Goal: Task Accomplishment & Management: Use online tool/utility

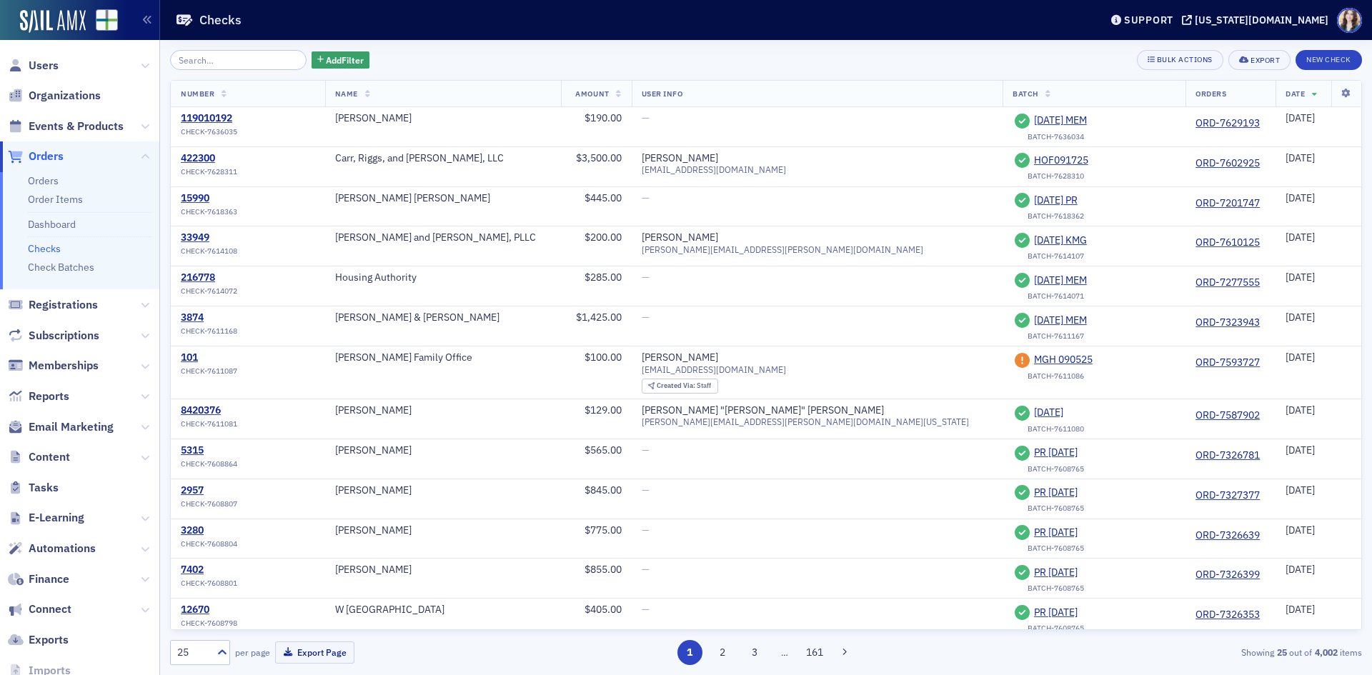
click at [389, 56] on div "Add Filter Bulk Actions Export New Check" at bounding box center [766, 60] width 1192 height 20
click at [359, 51] on div "Add Filter Bulk Actions Export New Check" at bounding box center [766, 60] width 1192 height 20
click at [357, 53] on div "Add Filter Bulk Actions Export New Check" at bounding box center [766, 60] width 1192 height 20
click at [359, 52] on div "Add Filter Bulk Actions Export New Check" at bounding box center [766, 60] width 1192 height 20
click at [359, 54] on div "Add Filter Bulk Actions Export New Check" at bounding box center [766, 60] width 1192 height 20
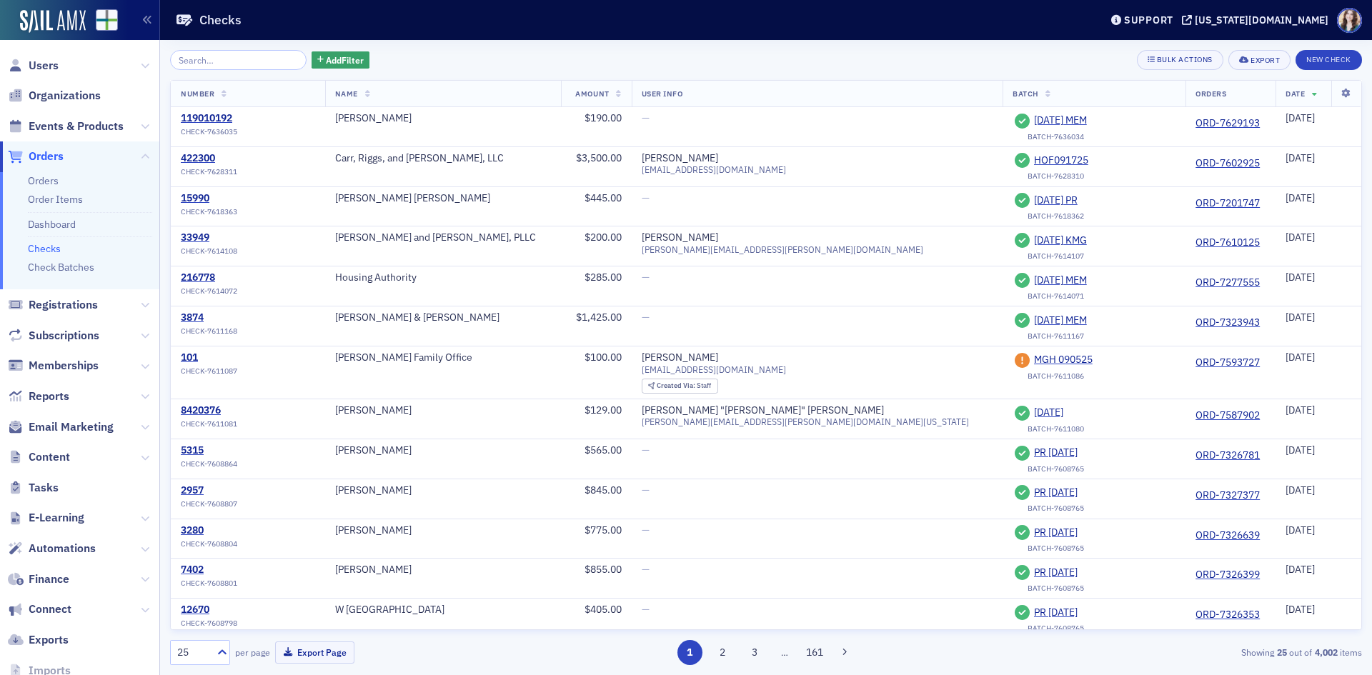
click at [360, 52] on div "Add Filter Bulk Actions Export New Check" at bounding box center [766, 60] width 1192 height 20
click at [357, 52] on div "Add Filter Bulk Actions Export New Check" at bounding box center [766, 60] width 1192 height 20
click at [75, 127] on span "Events & Products" at bounding box center [76, 127] width 95 height 16
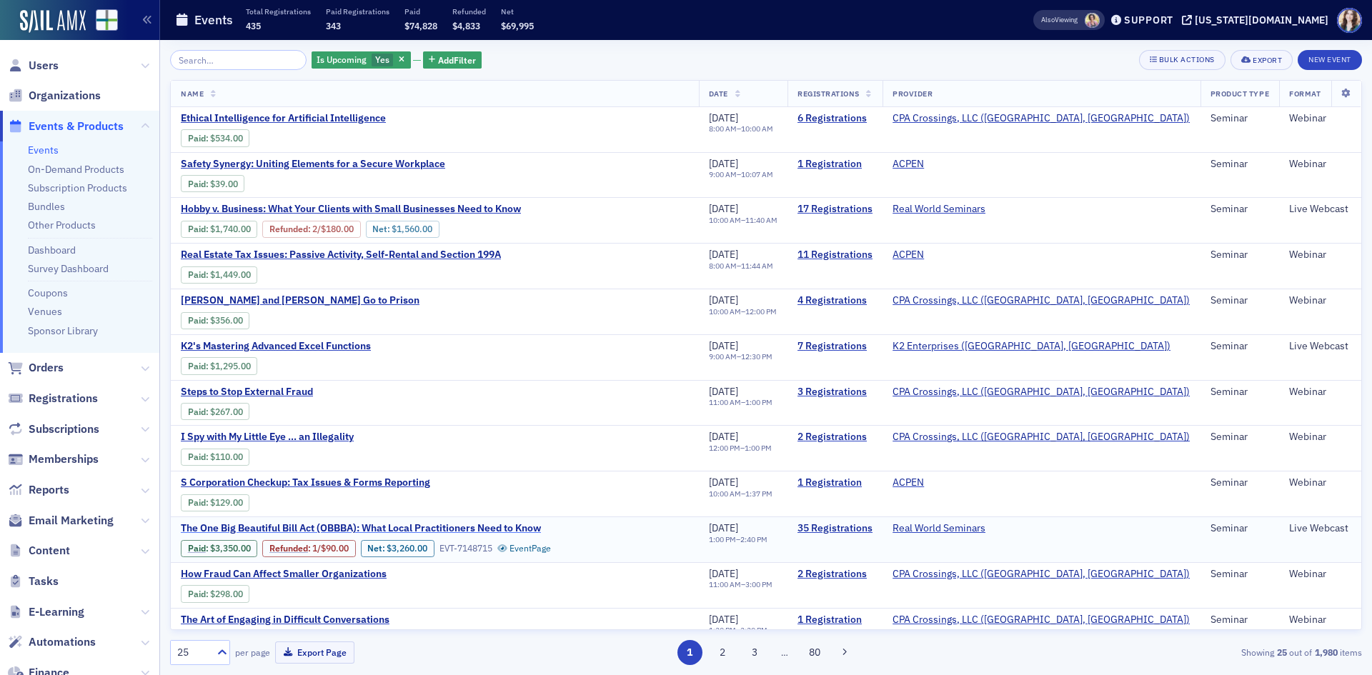
click at [408, 525] on span "The One Big Beautiful Bill Act (OBBBA): What Local Practitioners Need to Know" at bounding box center [361, 528] width 360 height 13
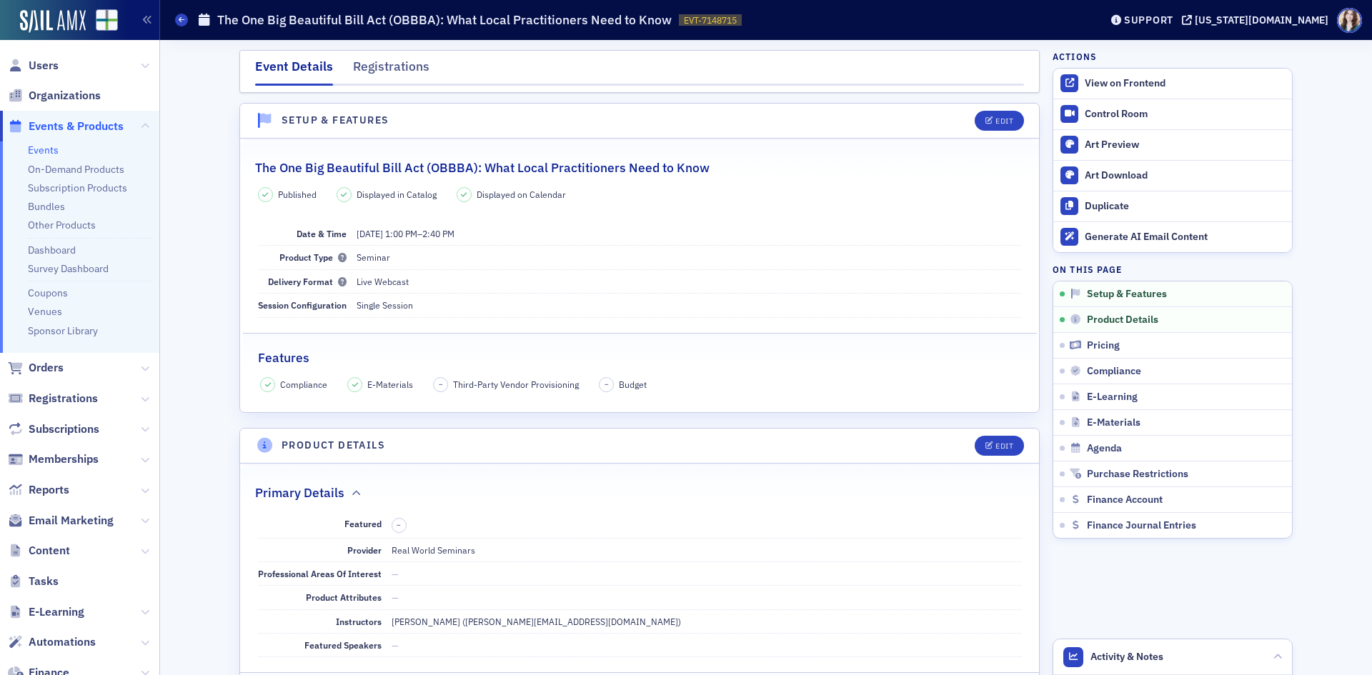
click at [49, 146] on link "Events" at bounding box center [43, 150] width 31 height 13
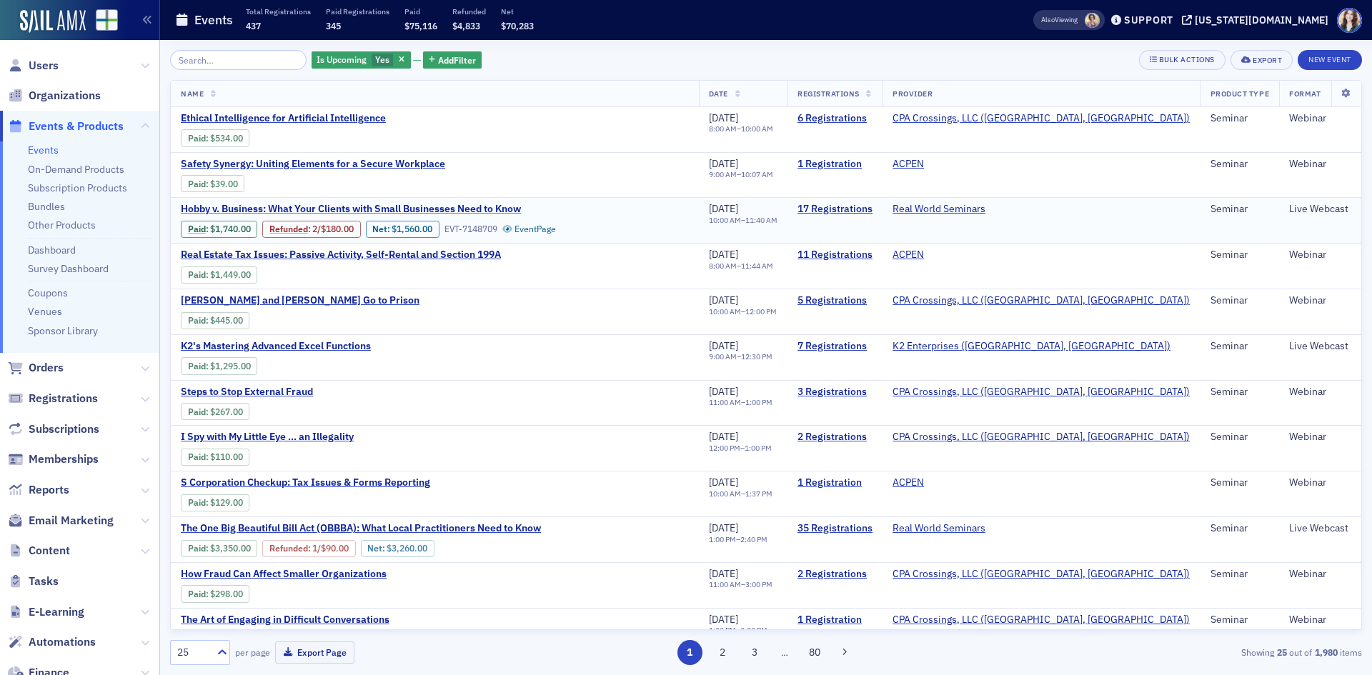
click at [425, 204] on span "Hobby v. Business: What Your Clients with Small Businesses Need to Know" at bounding box center [351, 209] width 340 height 13
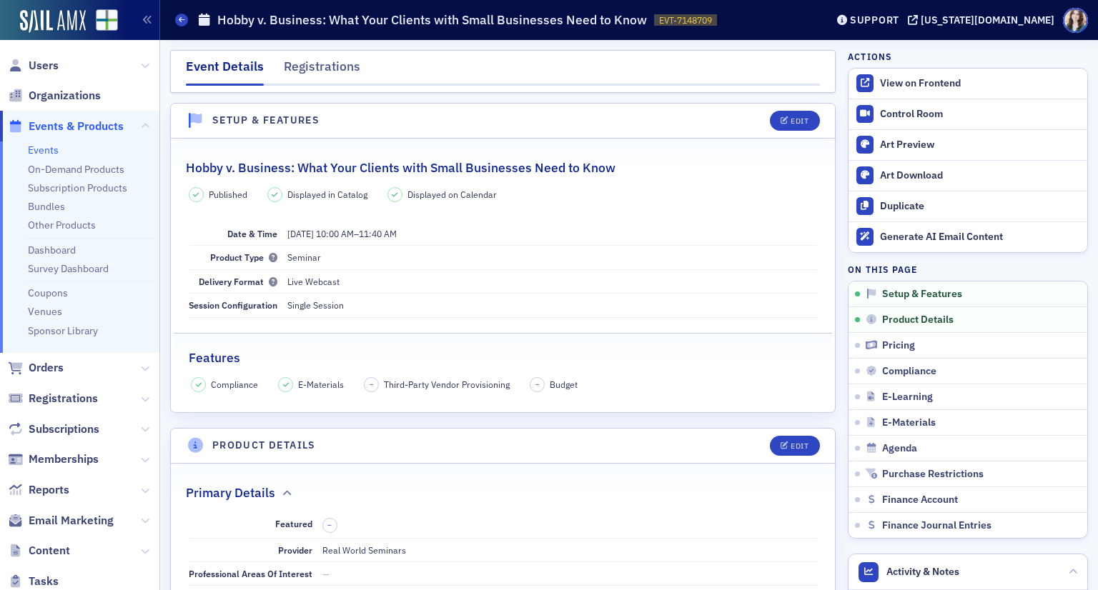
click at [732, 213] on div "Published Displayed in Catalog Displayed on Calendar Date & Time 9/24/2025 10:0…" at bounding box center [503, 289] width 664 height 205
click at [320, 78] on div "Registrations" at bounding box center [322, 70] width 76 height 26
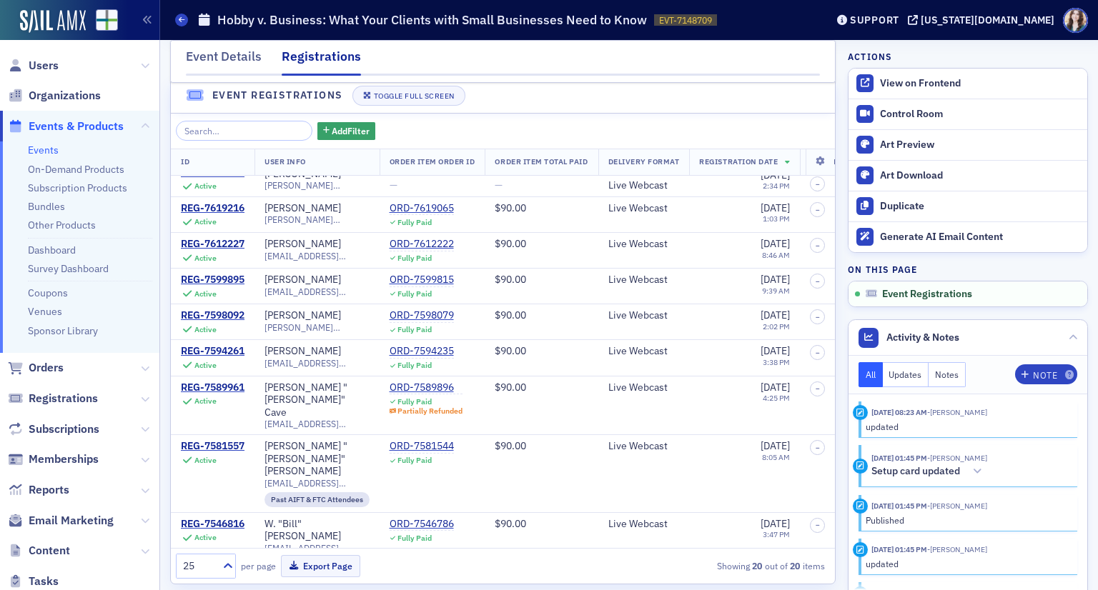
scroll to position [36, 0]
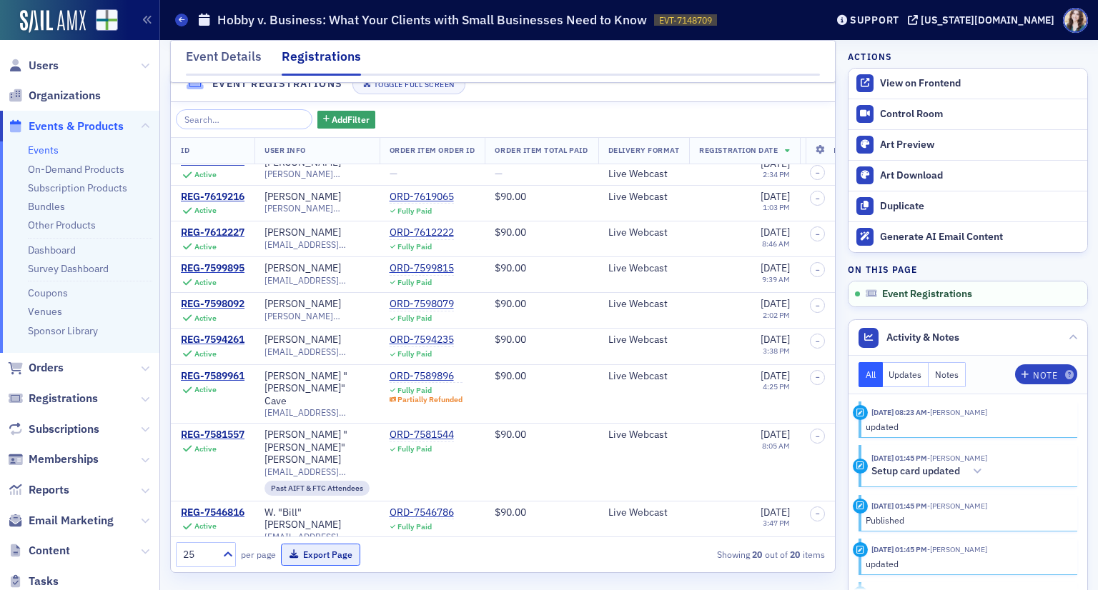
click at [318, 552] on button "Export Page" at bounding box center [320, 555] width 79 height 22
click at [235, 54] on div "Event Details" at bounding box center [224, 60] width 76 height 26
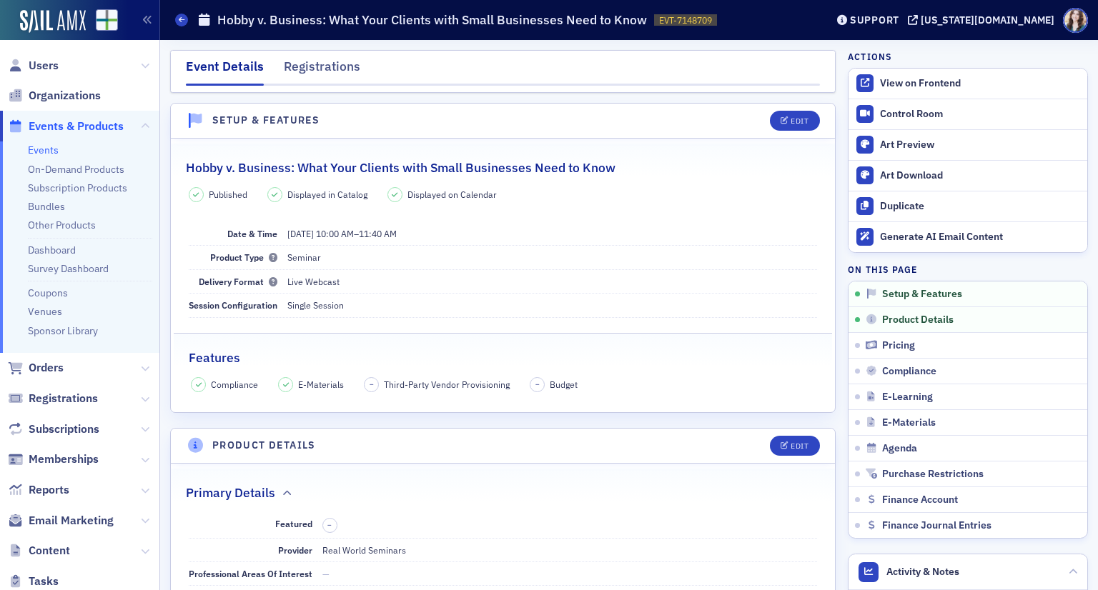
click at [733, 121] on header "Setup & Features Edit" at bounding box center [503, 121] width 664 height 35
click at [882, 112] on div "Control Room" at bounding box center [980, 114] width 200 height 13
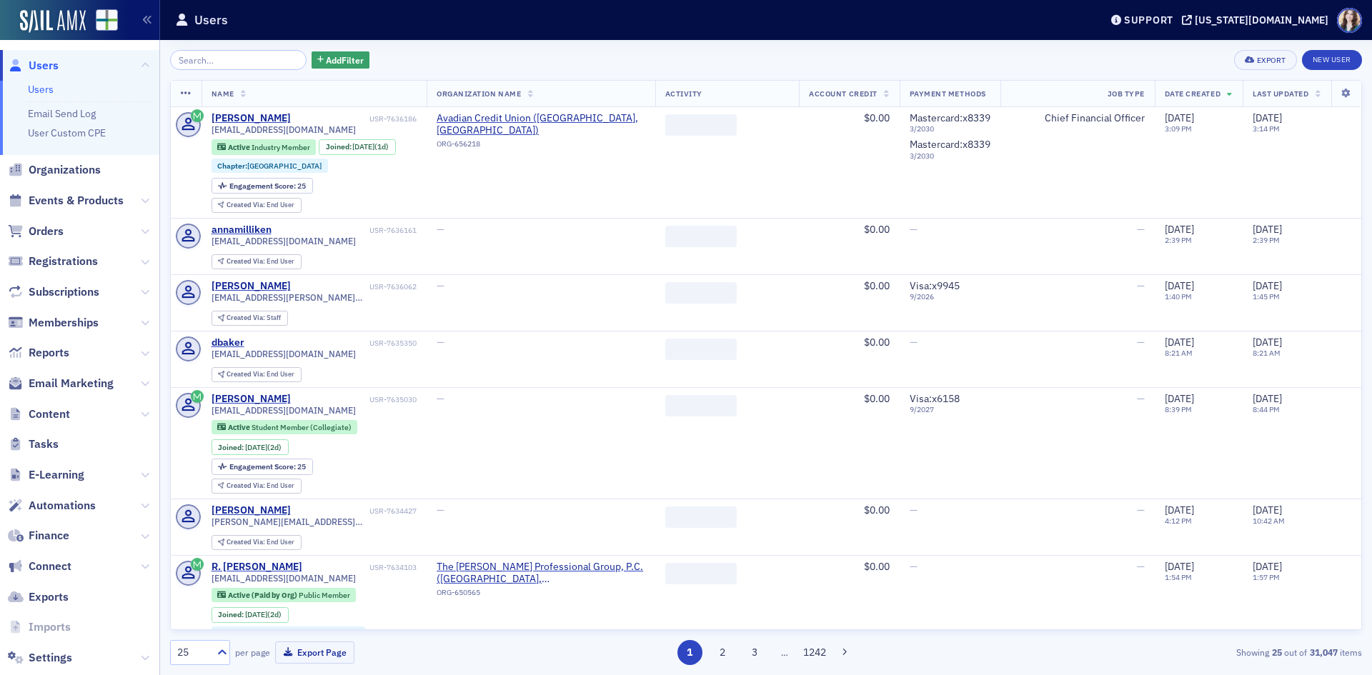
click at [384, 40] on div "Add Filter Export New User Name Organization Name Activity Account Credit Payme…" at bounding box center [766, 357] width 1192 height 635
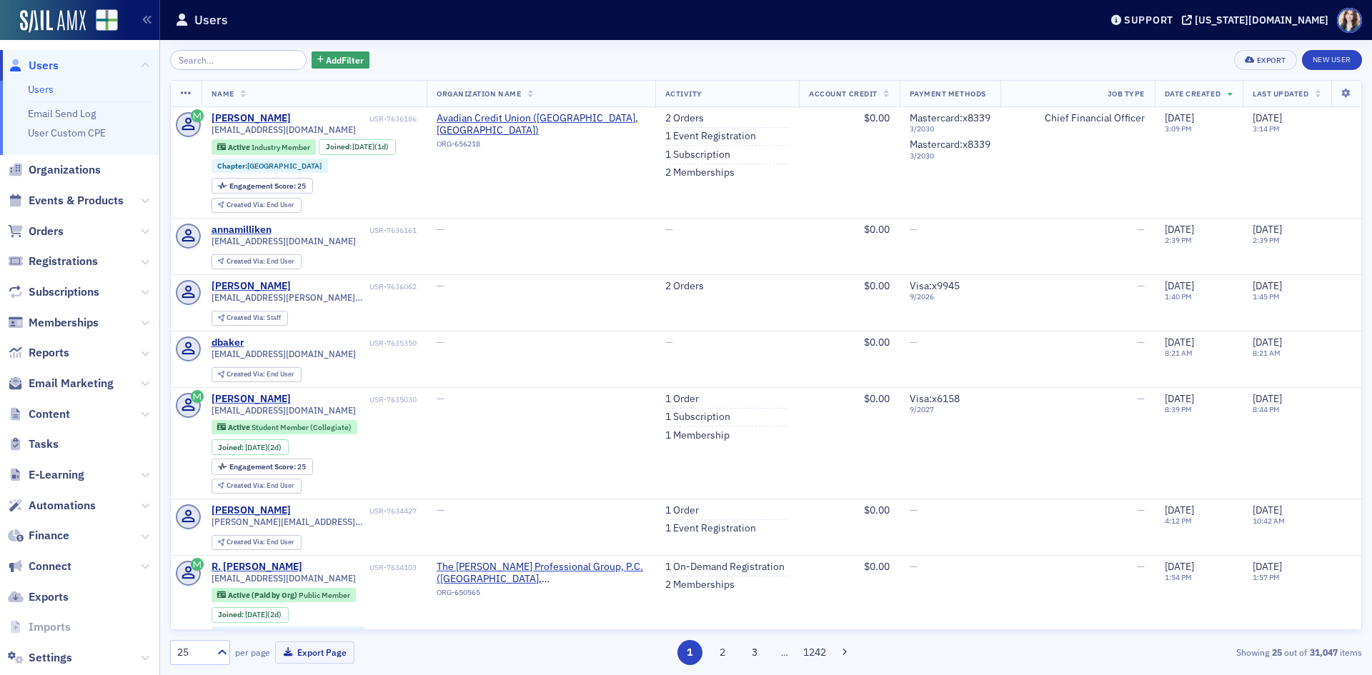
click at [358, 51] on div "Add Filter Export New User" at bounding box center [766, 60] width 1192 height 20
click at [358, 52] on div "Add Filter Export New User" at bounding box center [766, 60] width 1192 height 20
click at [203, 55] on input "search" at bounding box center [238, 60] width 136 height 20
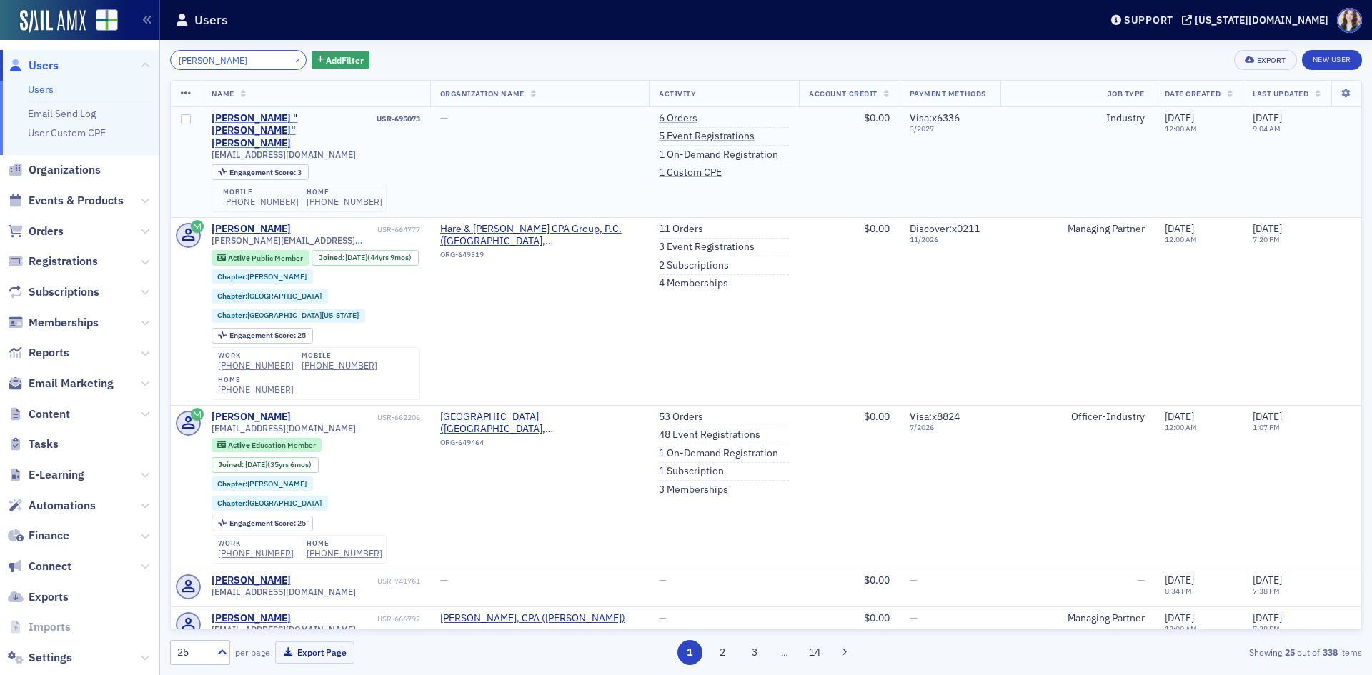
type input "Jay Johnson"
click at [241, 115] on div "John "Jay" Johnson" at bounding box center [293, 131] width 163 height 38
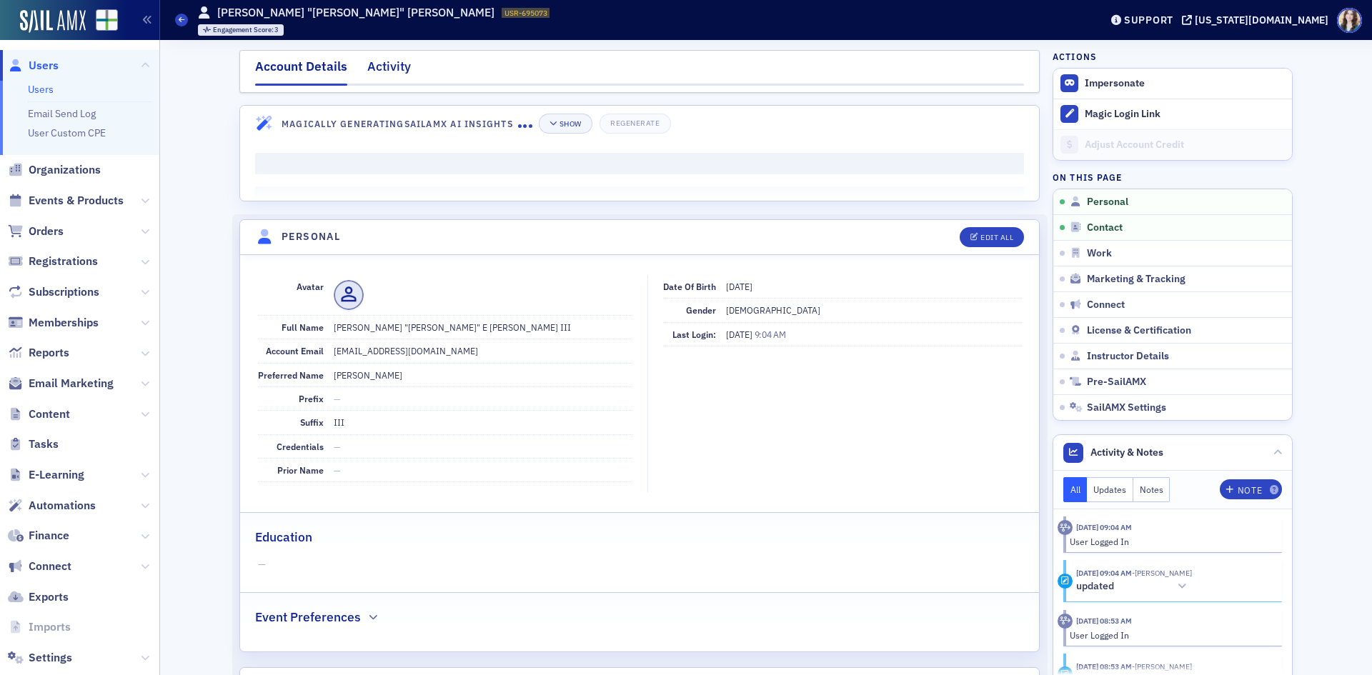
click at [390, 67] on div "Activity" at bounding box center [389, 70] width 44 height 26
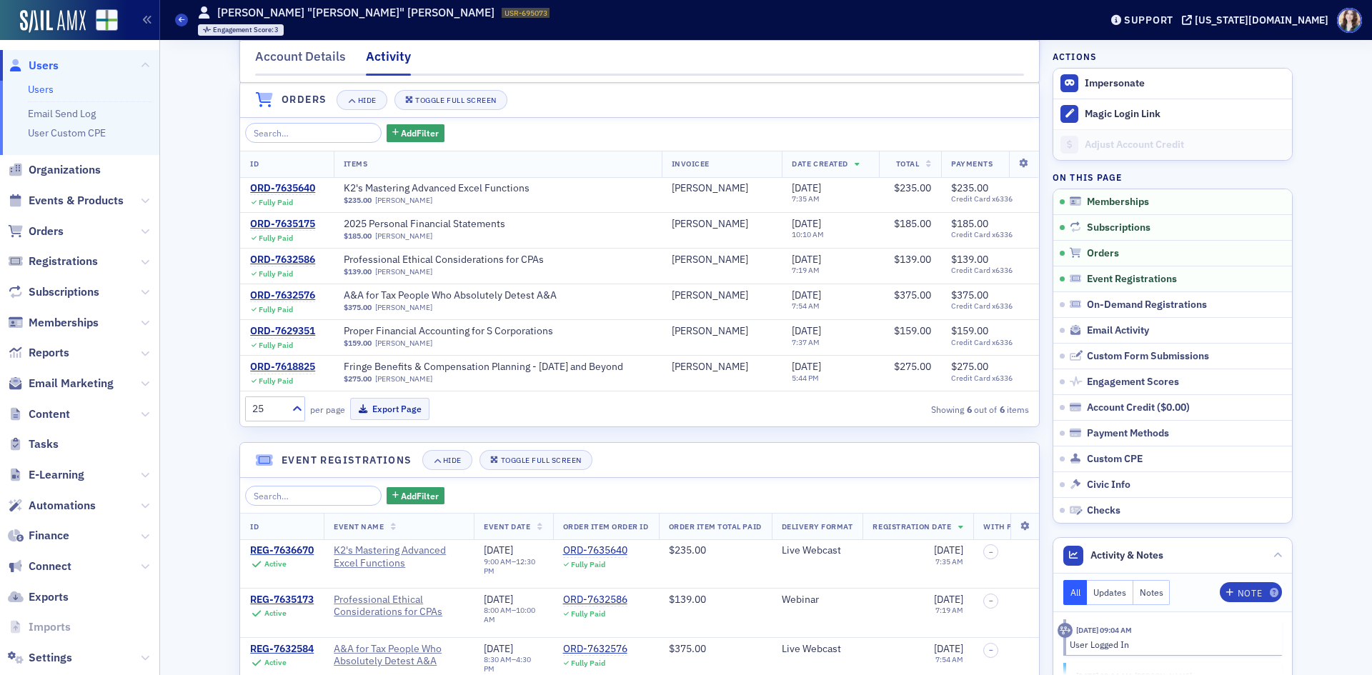
scroll to position [286, 0]
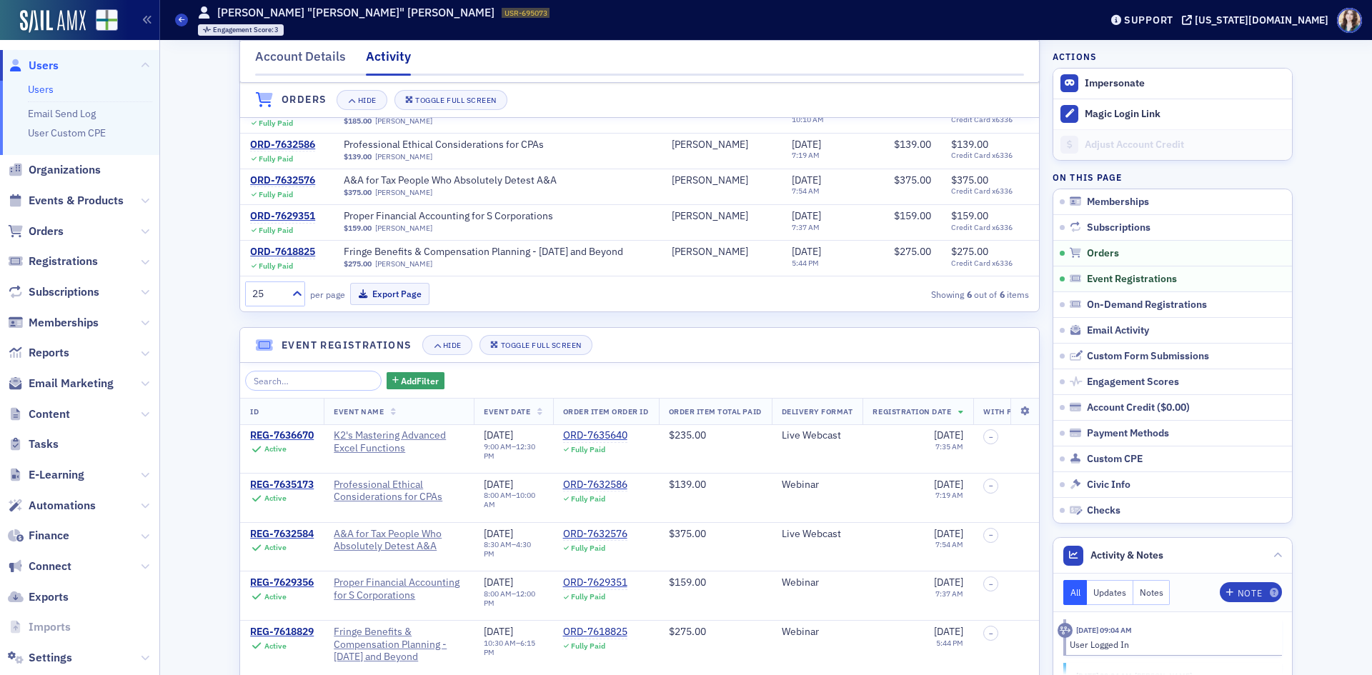
drag, startPoint x: 194, startPoint y: 361, endPoint x: 190, endPoint y: 427, distance: 66.6
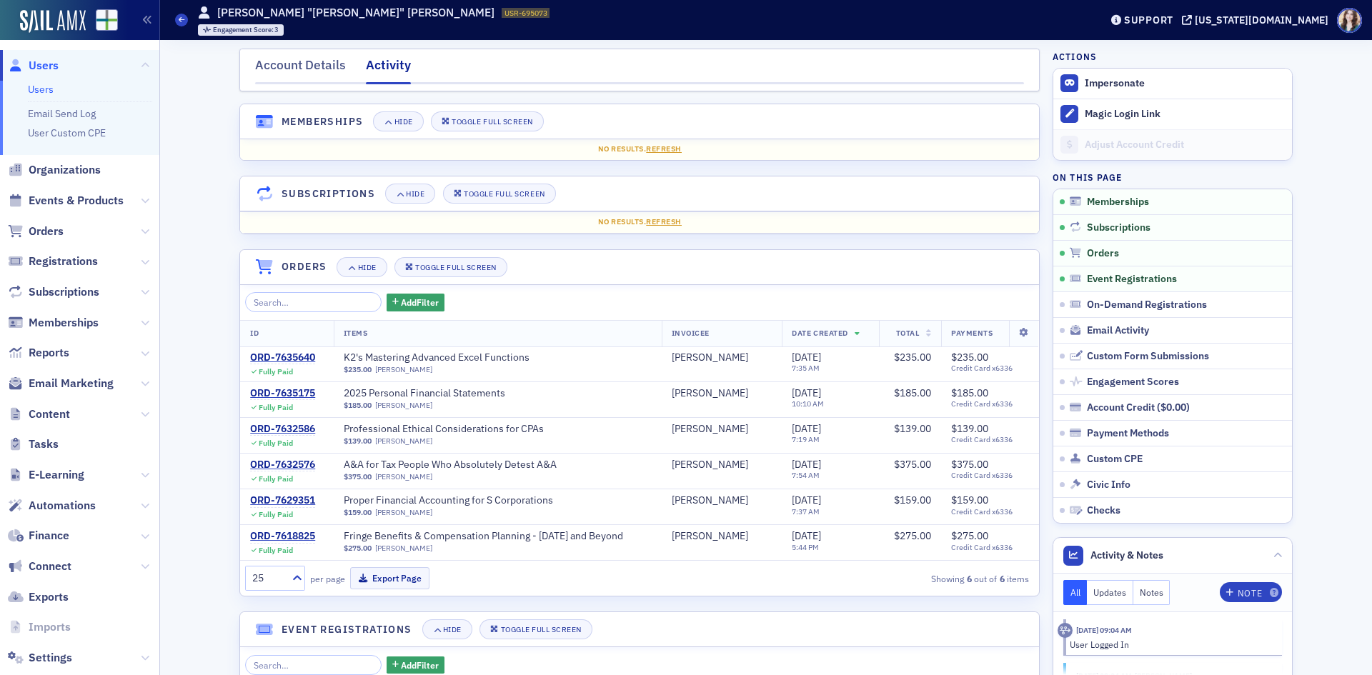
scroll to position [0, 0]
click at [1070, 332] on icon at bounding box center [1076, 330] width 13 height 10
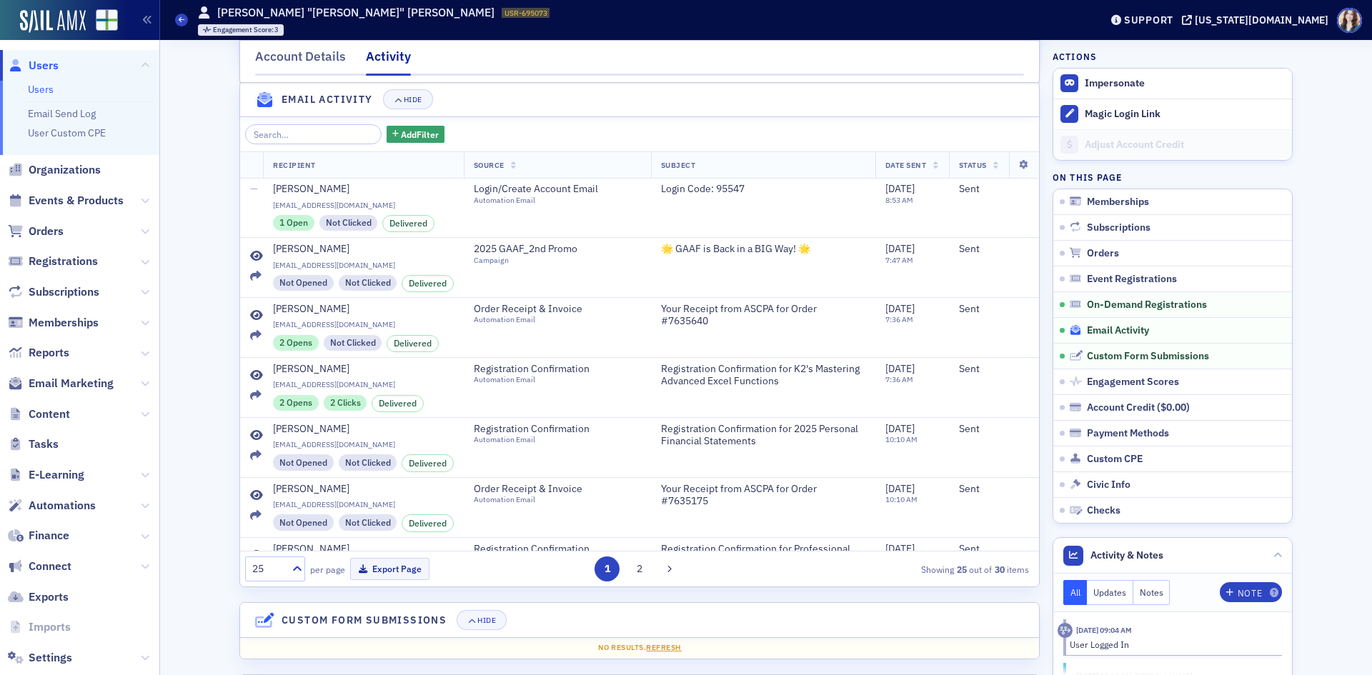
scroll to position [1131, 0]
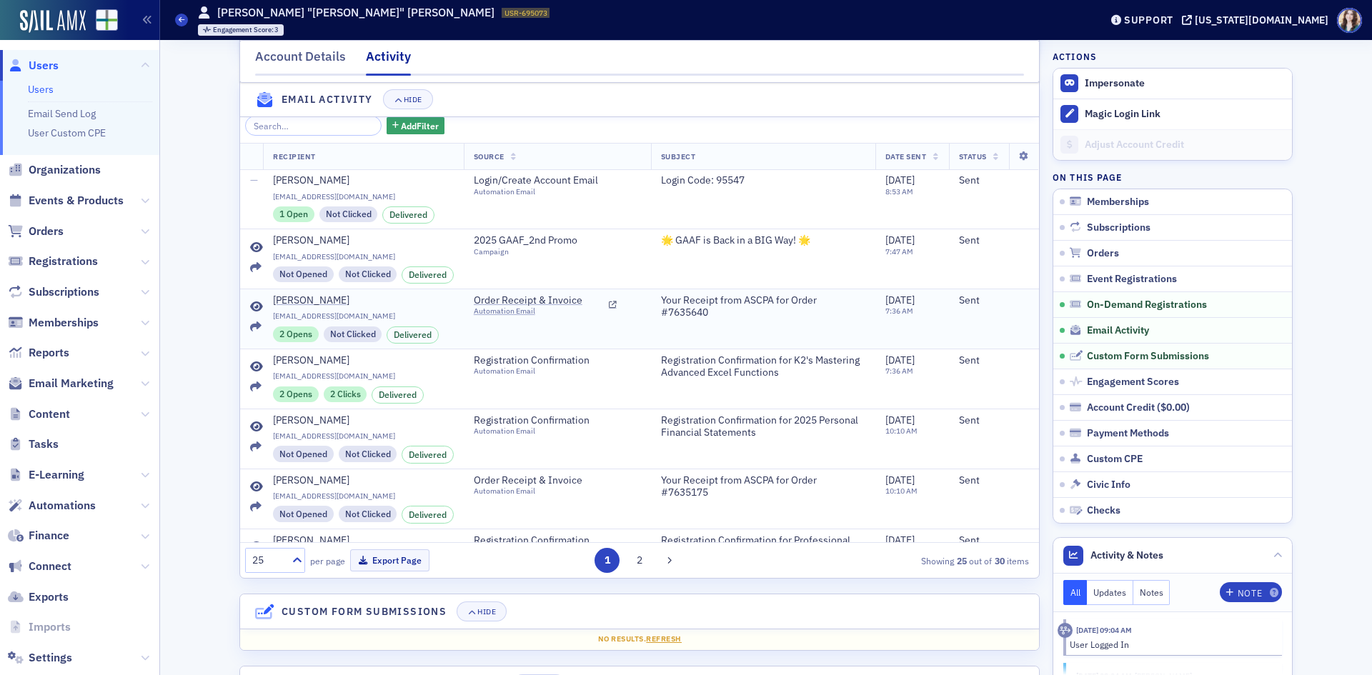
click at [253, 312] on icon at bounding box center [256, 307] width 13 height 11
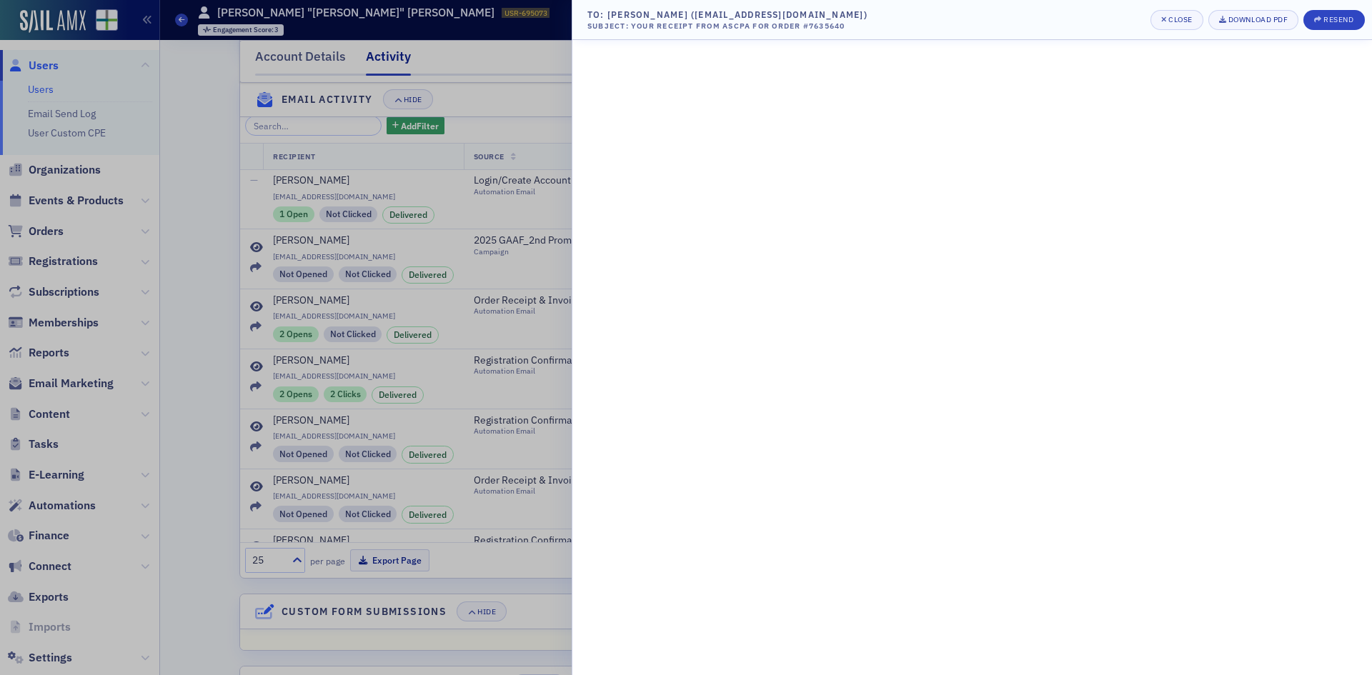
click at [493, 522] on div at bounding box center [686, 337] width 1372 height 675
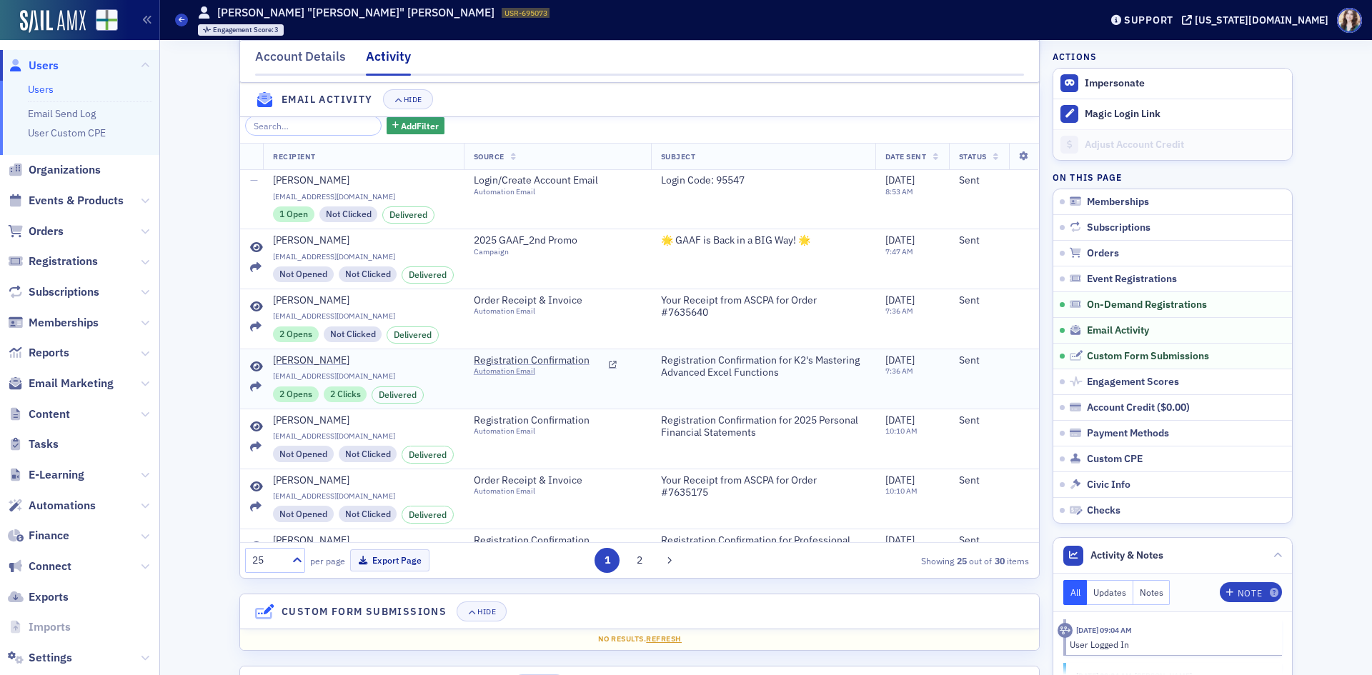
click at [255, 373] on icon at bounding box center [256, 367] width 13 height 11
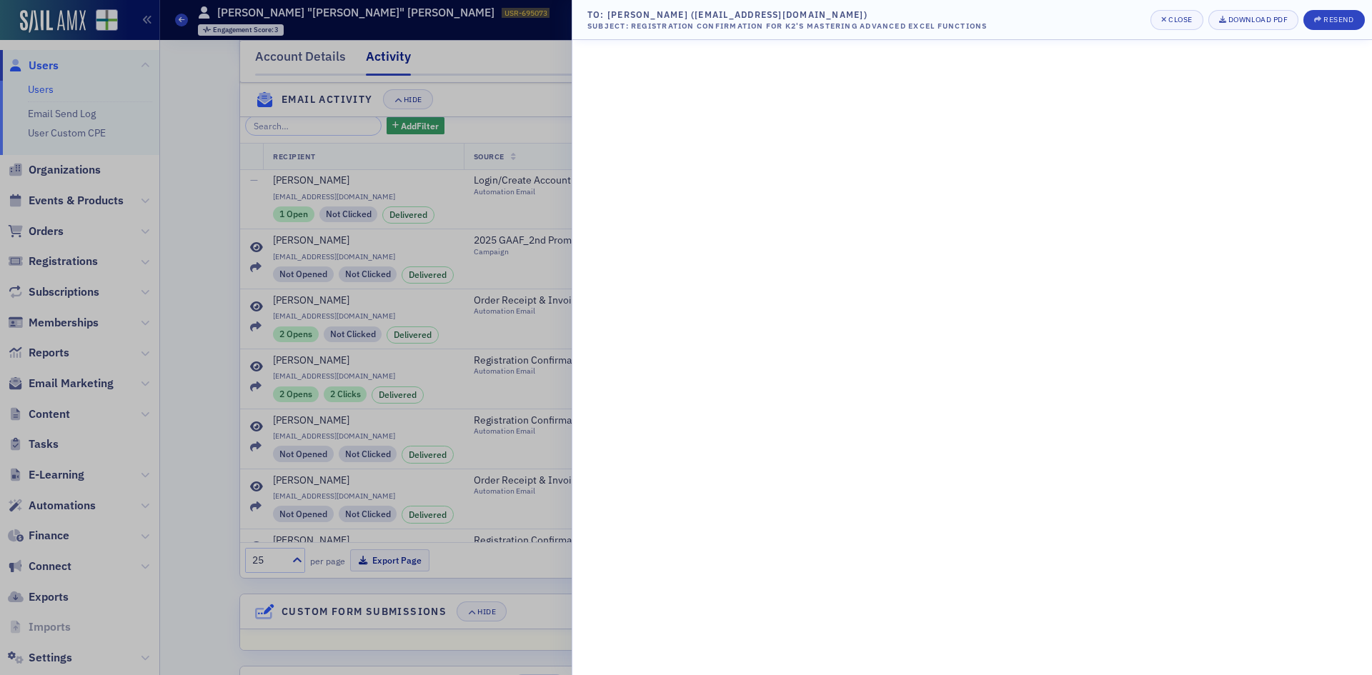
click at [534, 397] on div at bounding box center [686, 337] width 1372 height 675
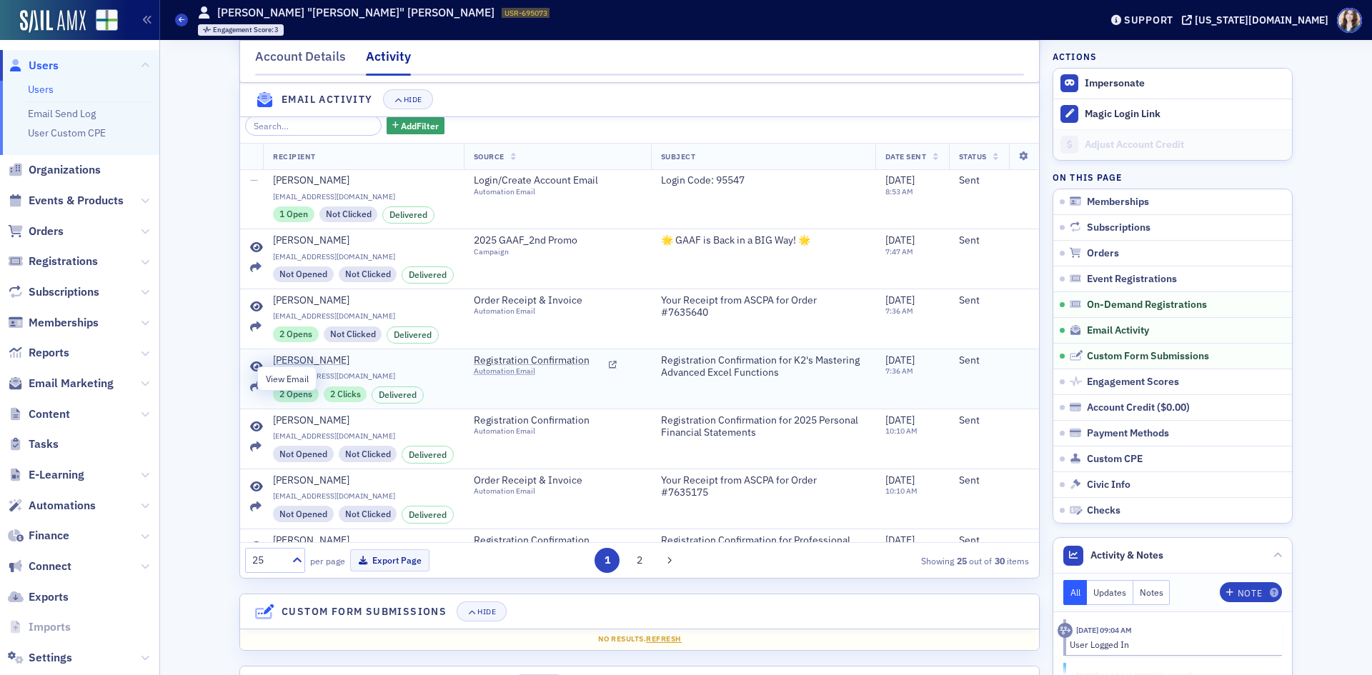
click at [250, 373] on icon at bounding box center [256, 367] width 13 height 11
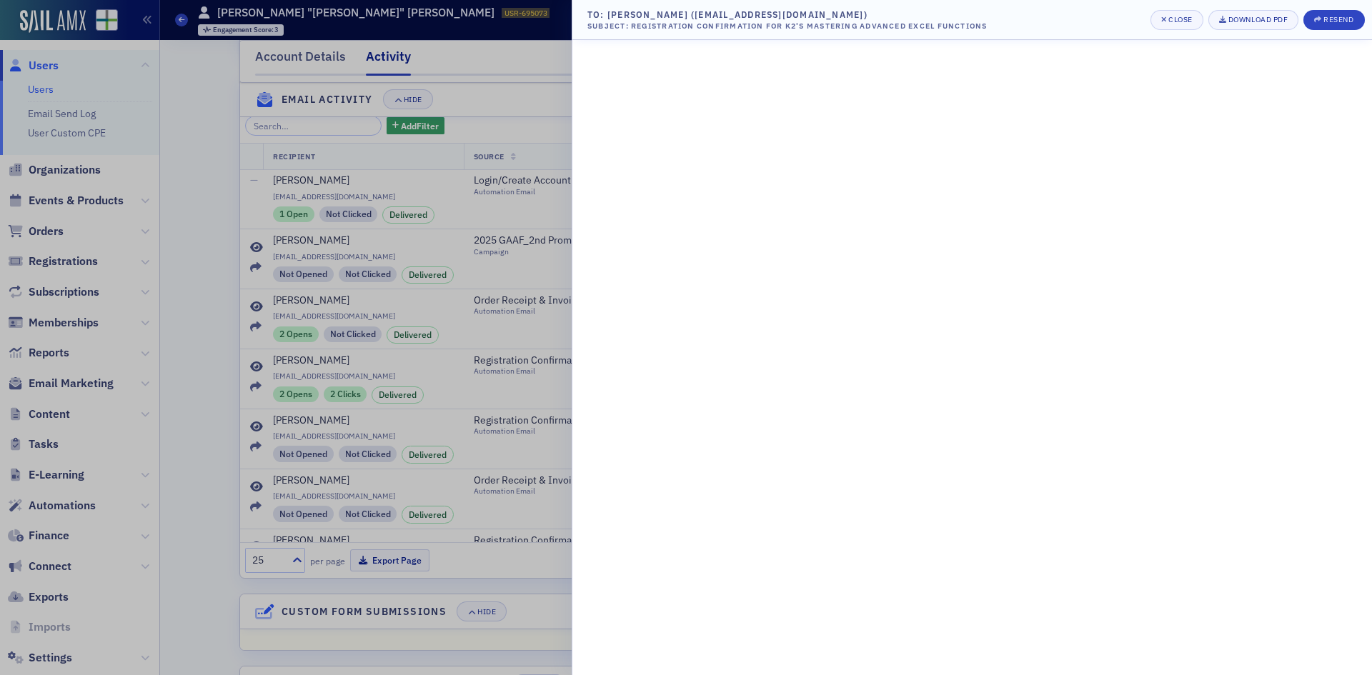
click at [216, 378] on div at bounding box center [686, 337] width 1372 height 675
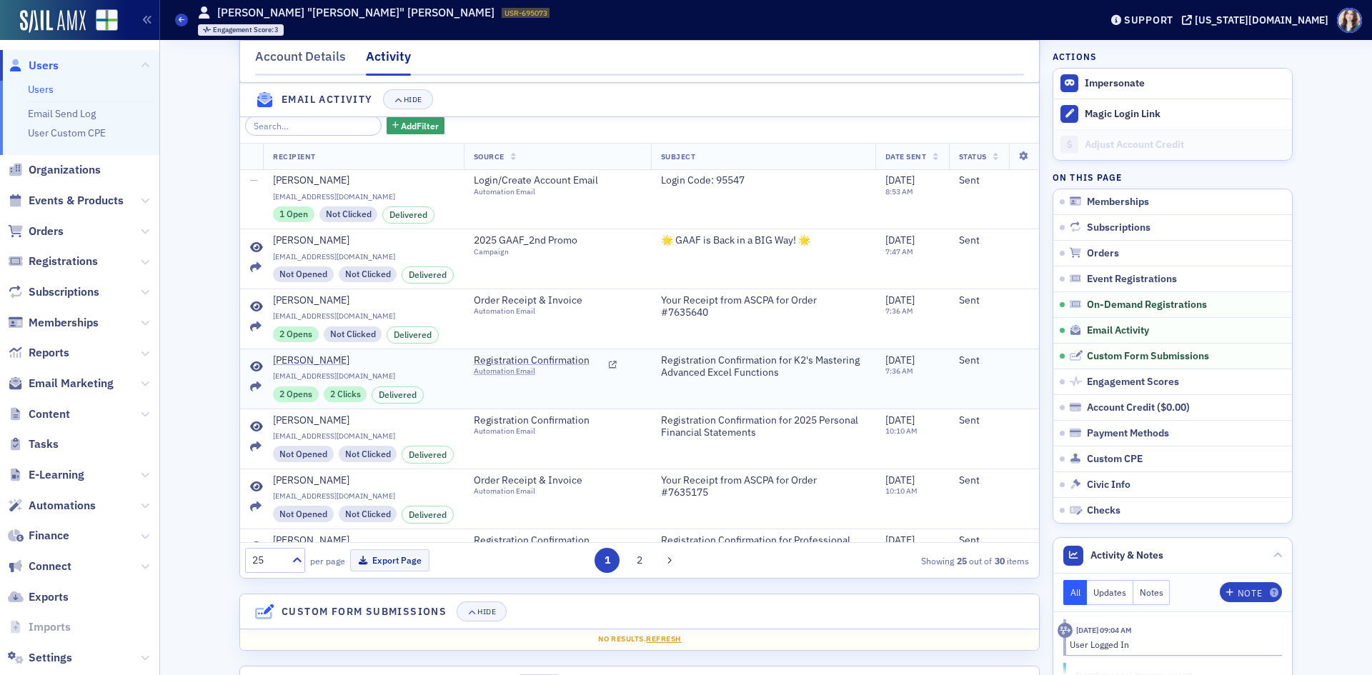
click at [250, 373] on icon at bounding box center [256, 367] width 13 height 11
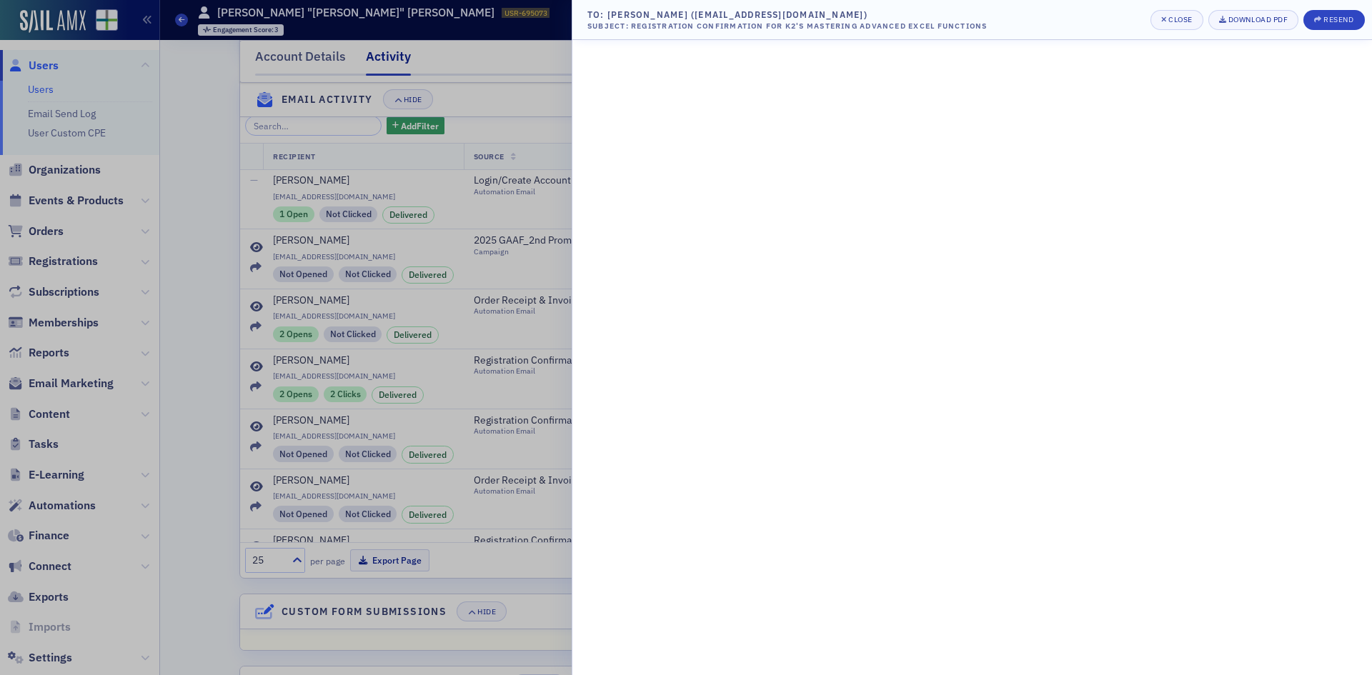
click at [192, 414] on div at bounding box center [686, 337] width 1372 height 675
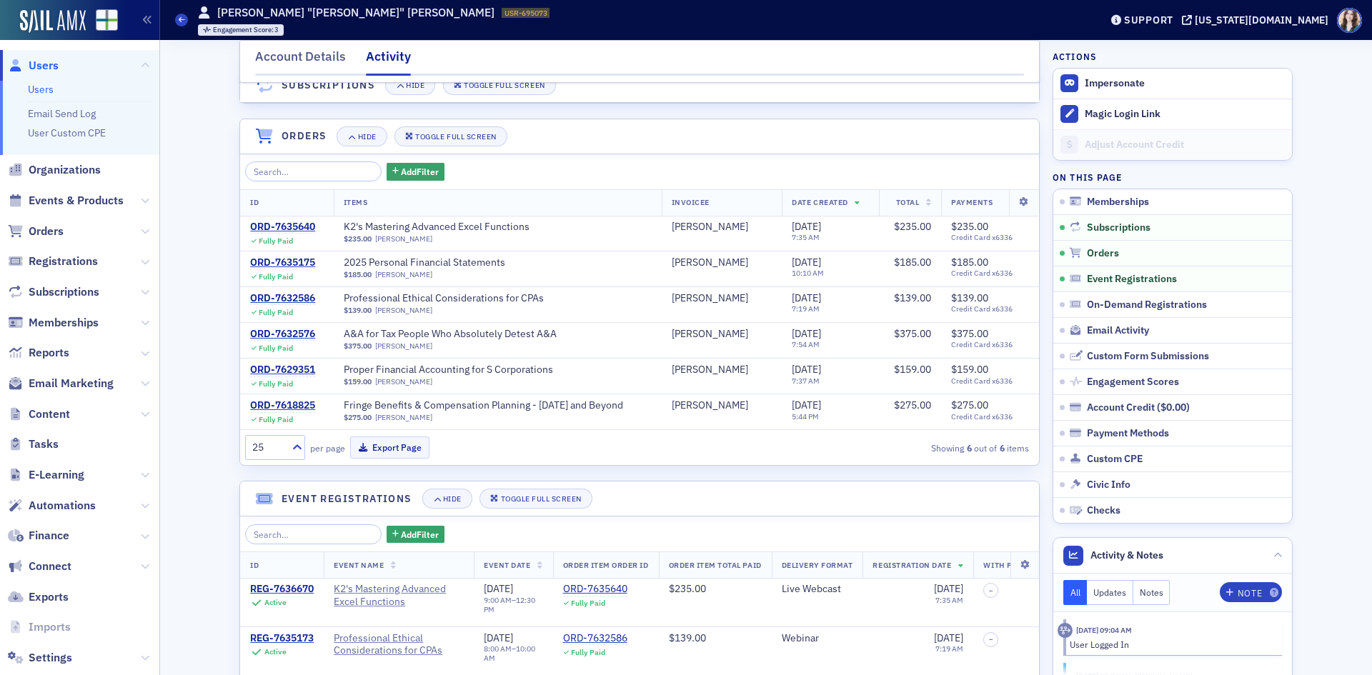
scroll to position [130, 0]
click at [487, 223] on span "K2's Mastering Advanced Excel Functions" at bounding box center [437, 229] width 186 height 13
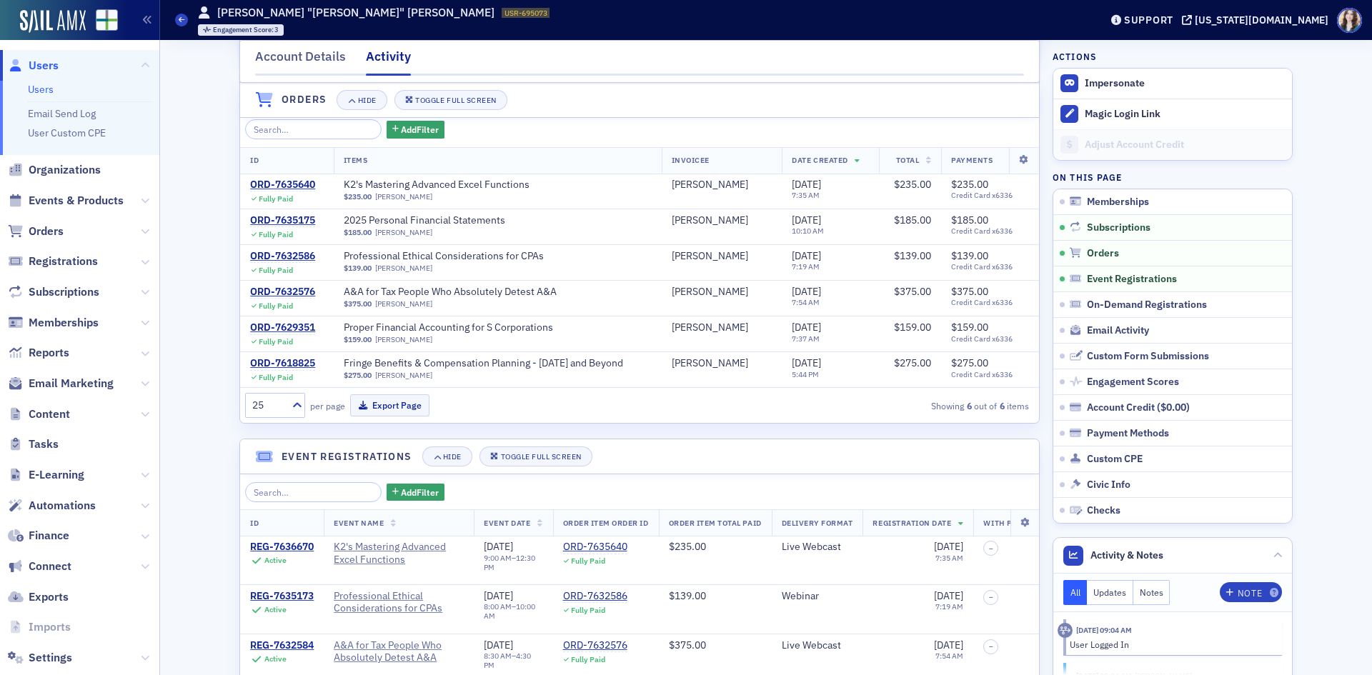
scroll to position [172, 0]
click at [1016, 101] on header "Orders Hide Toggle Full Screen" at bounding box center [639, 100] width 799 height 35
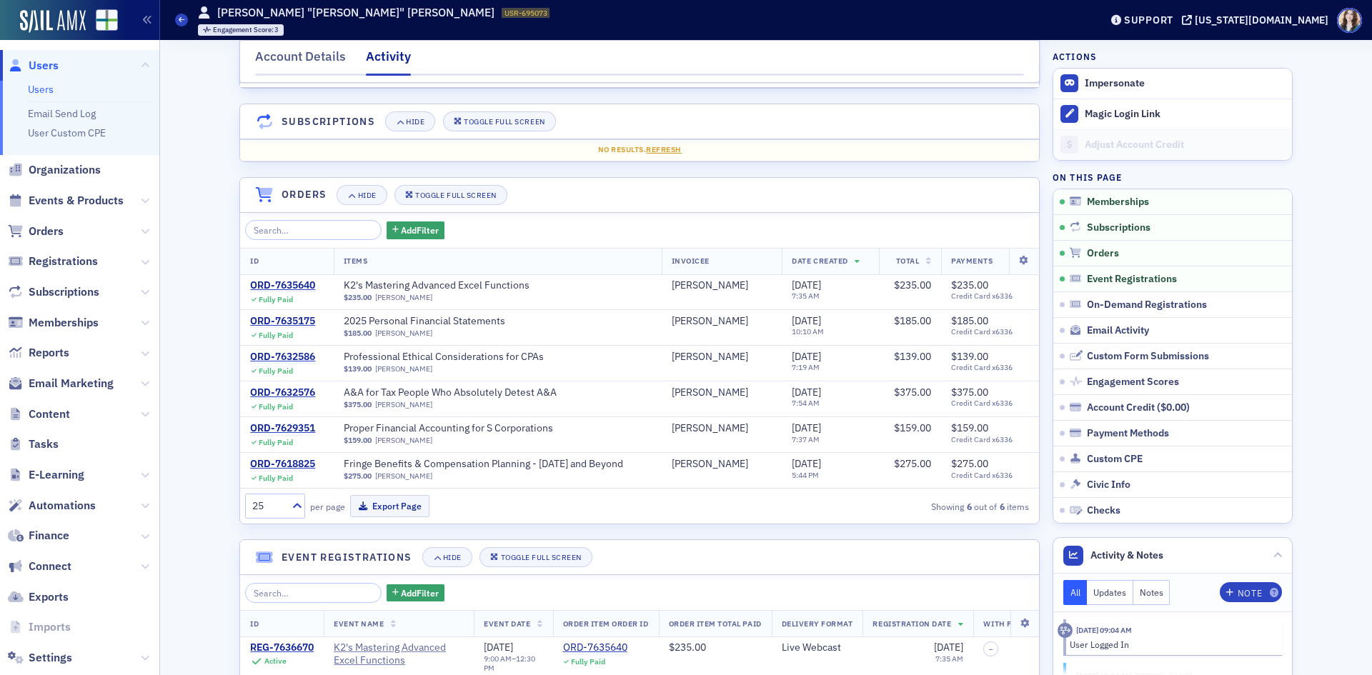
scroll to position [0, 0]
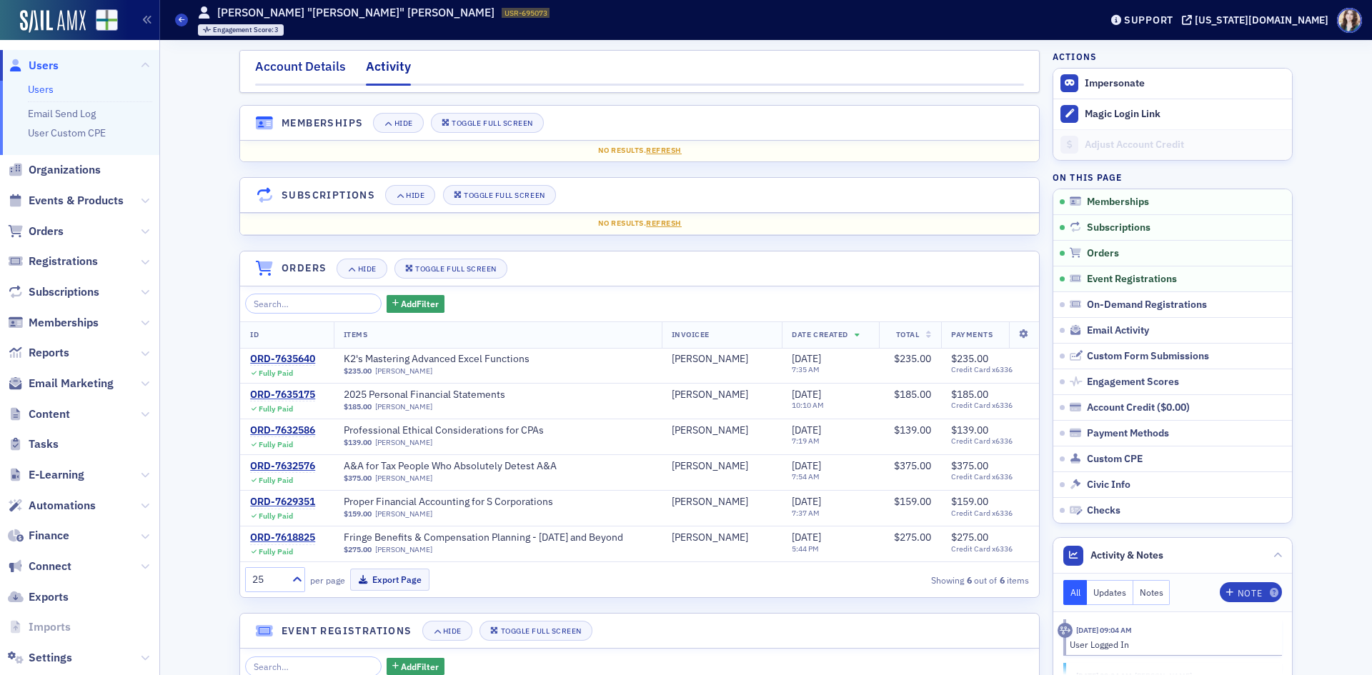
click at [307, 77] on div "Account Details" at bounding box center [300, 70] width 91 height 26
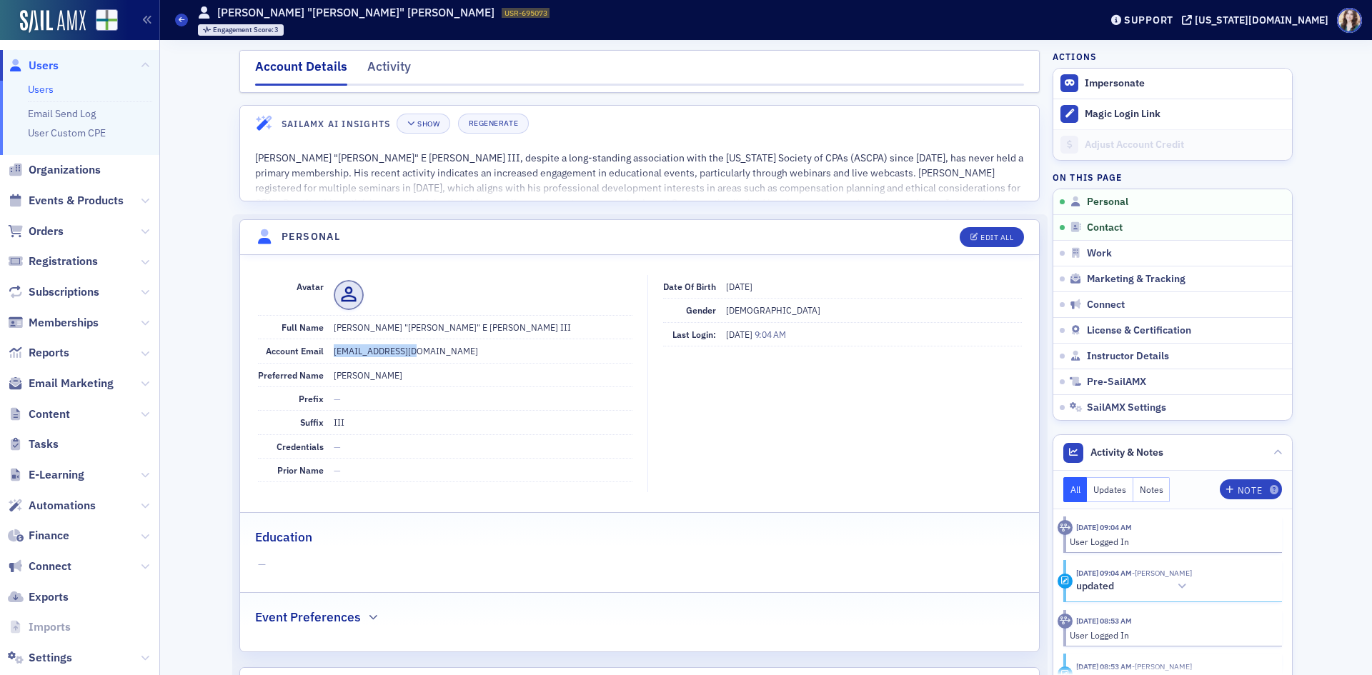
drag, startPoint x: 327, startPoint y: 353, endPoint x: 404, endPoint y: 354, distance: 77.2
click at [404, 354] on dd "[EMAIL_ADDRESS][DOMAIN_NAME]" at bounding box center [483, 350] width 299 height 23
copy dd "[EMAIL_ADDRESS][DOMAIN_NAME]"
click at [452, 352] on dd "[EMAIL_ADDRESS][DOMAIN_NAME]" at bounding box center [483, 350] width 299 height 23
click at [384, 57] on div "Activity" at bounding box center [389, 70] width 44 height 26
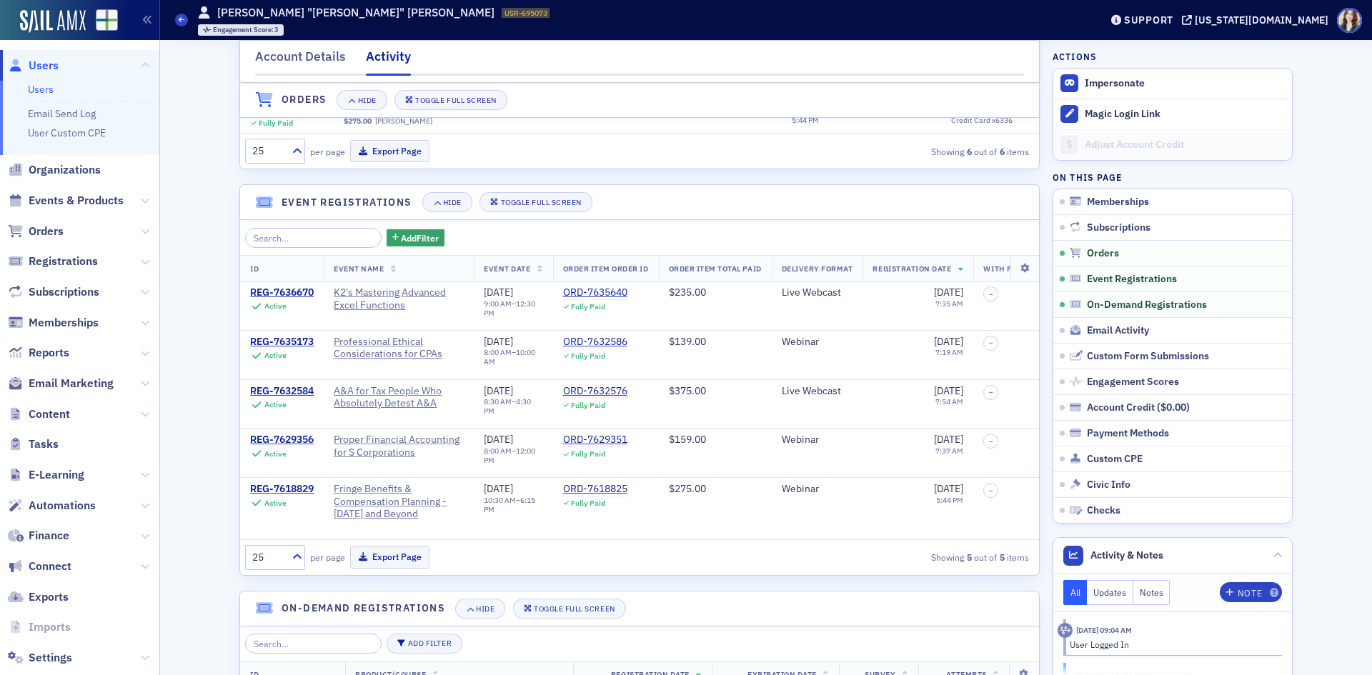
scroll to position [786, 0]
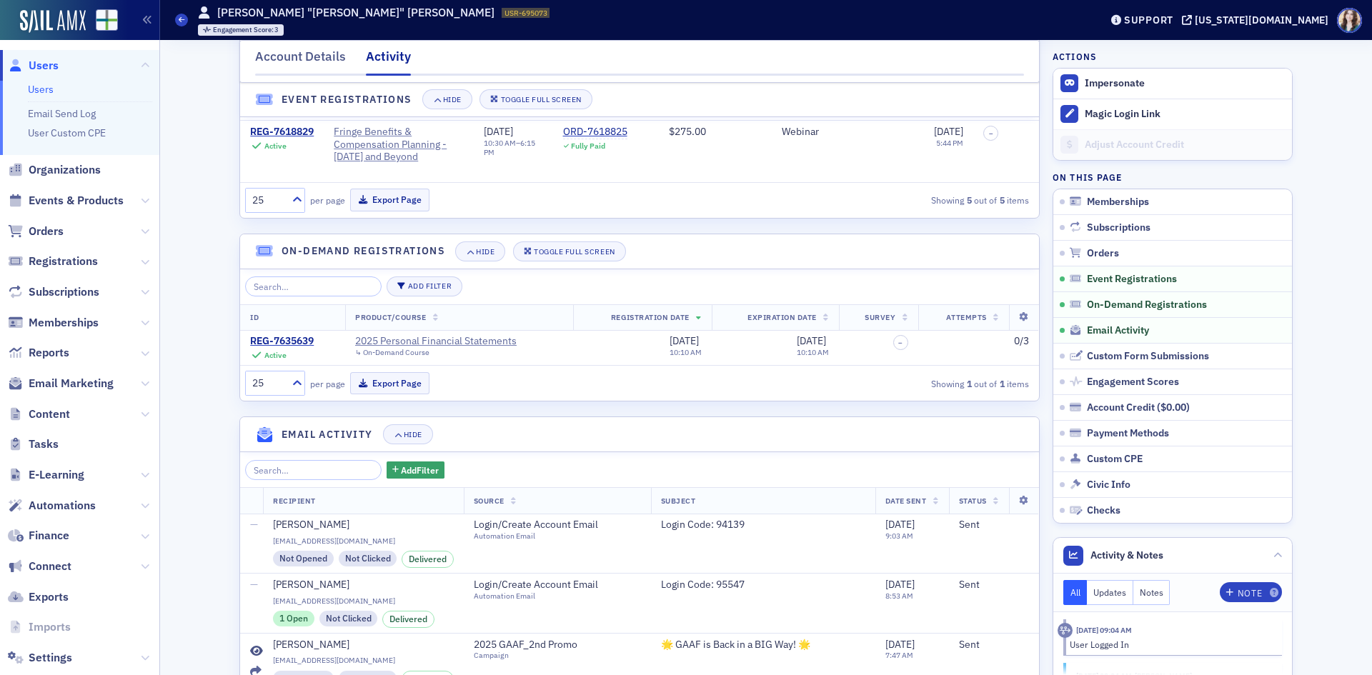
click at [1101, 323] on link "Email Activity" at bounding box center [1172, 330] width 239 height 26
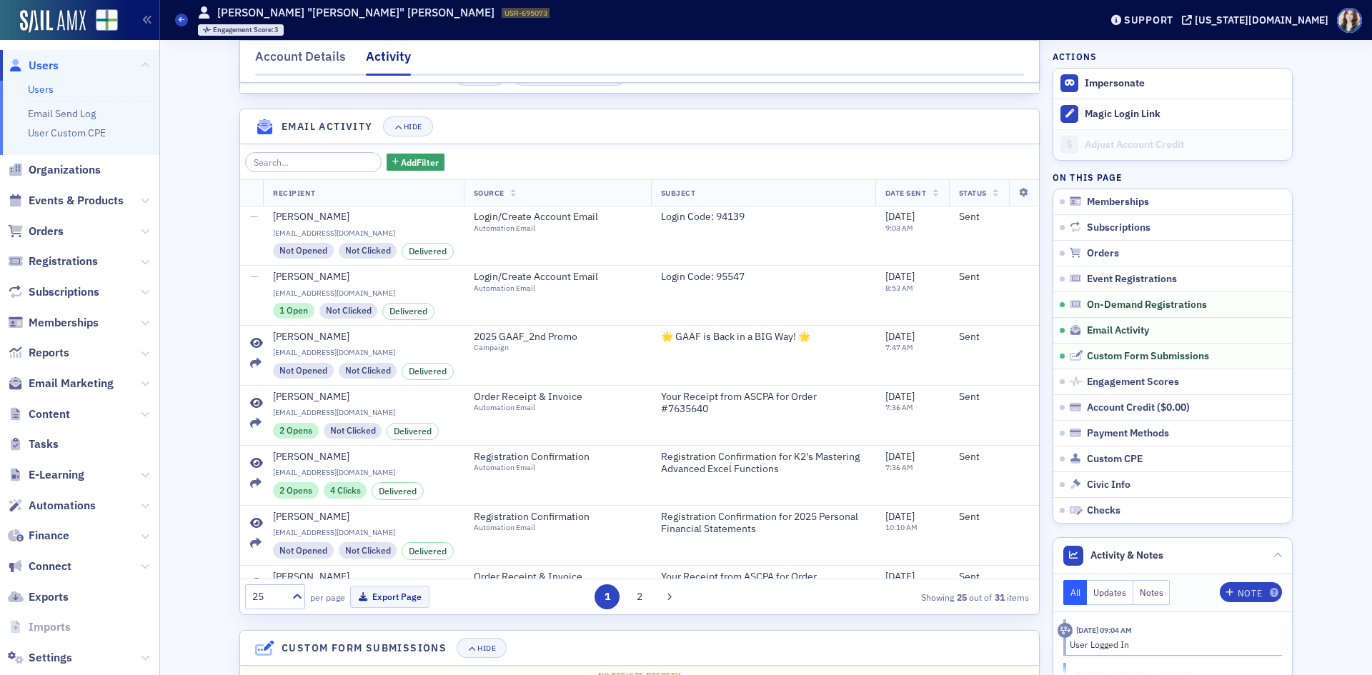
scroll to position [1131, 0]
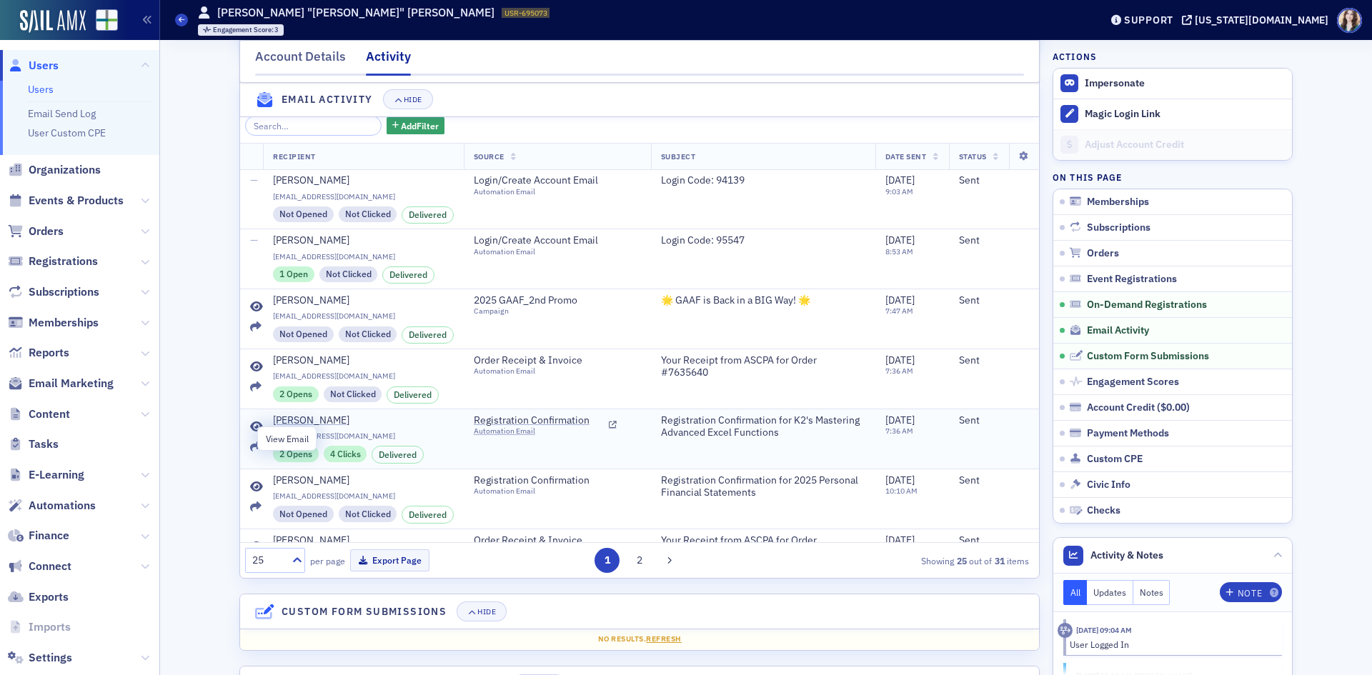
click at [250, 433] on icon at bounding box center [256, 427] width 13 height 11
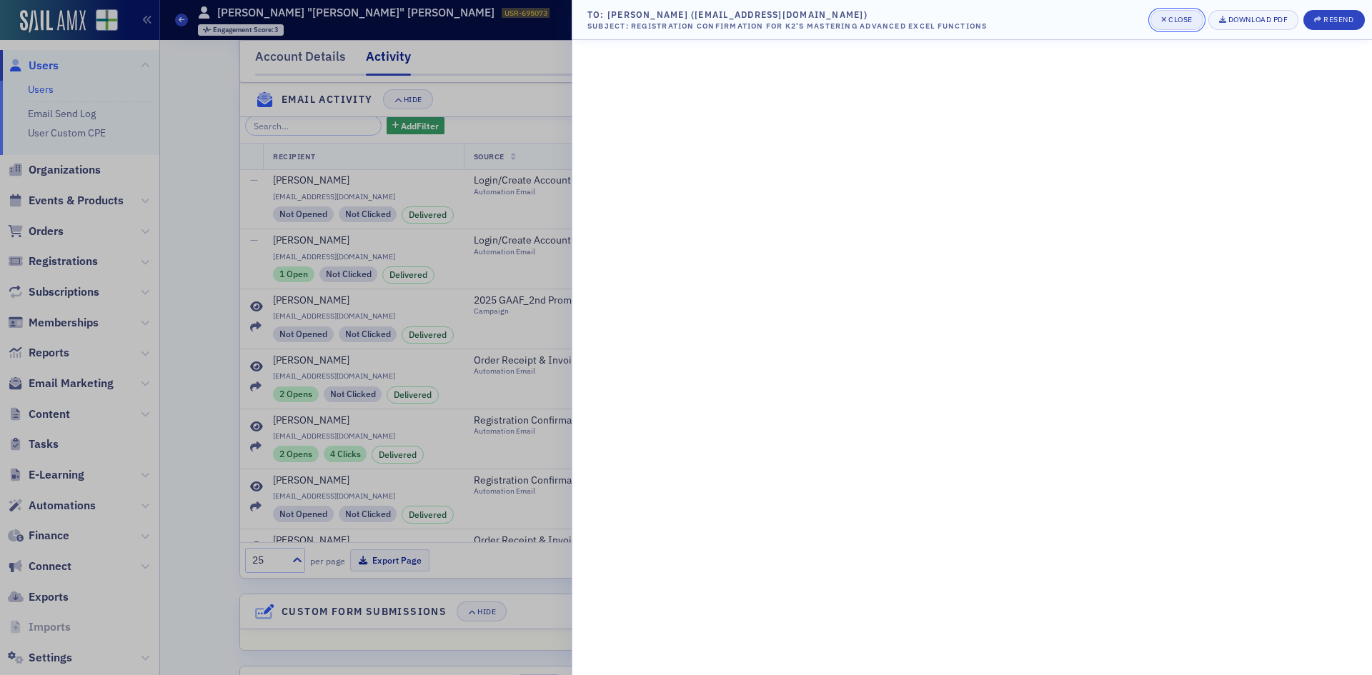
click at [1187, 14] on button "Close" at bounding box center [1177, 20] width 53 height 20
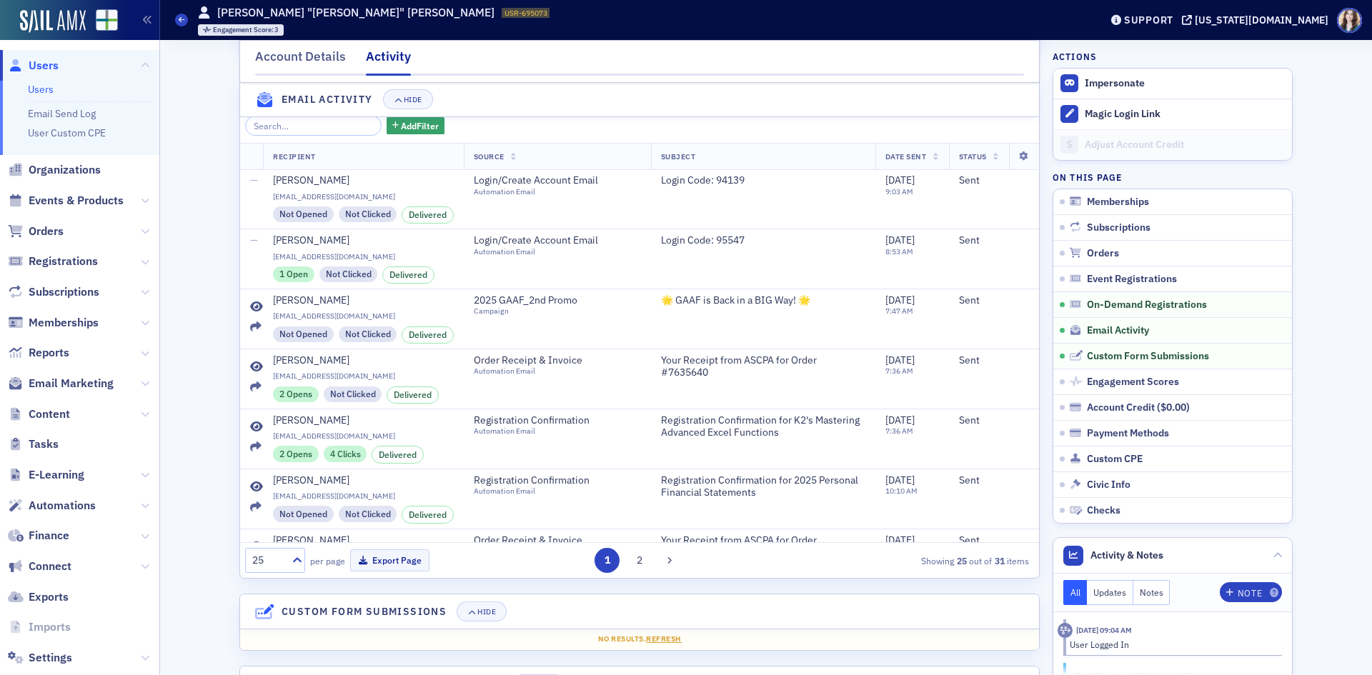
click at [988, 53] on nav "Account Details Activity" at bounding box center [639, 61] width 769 height 29
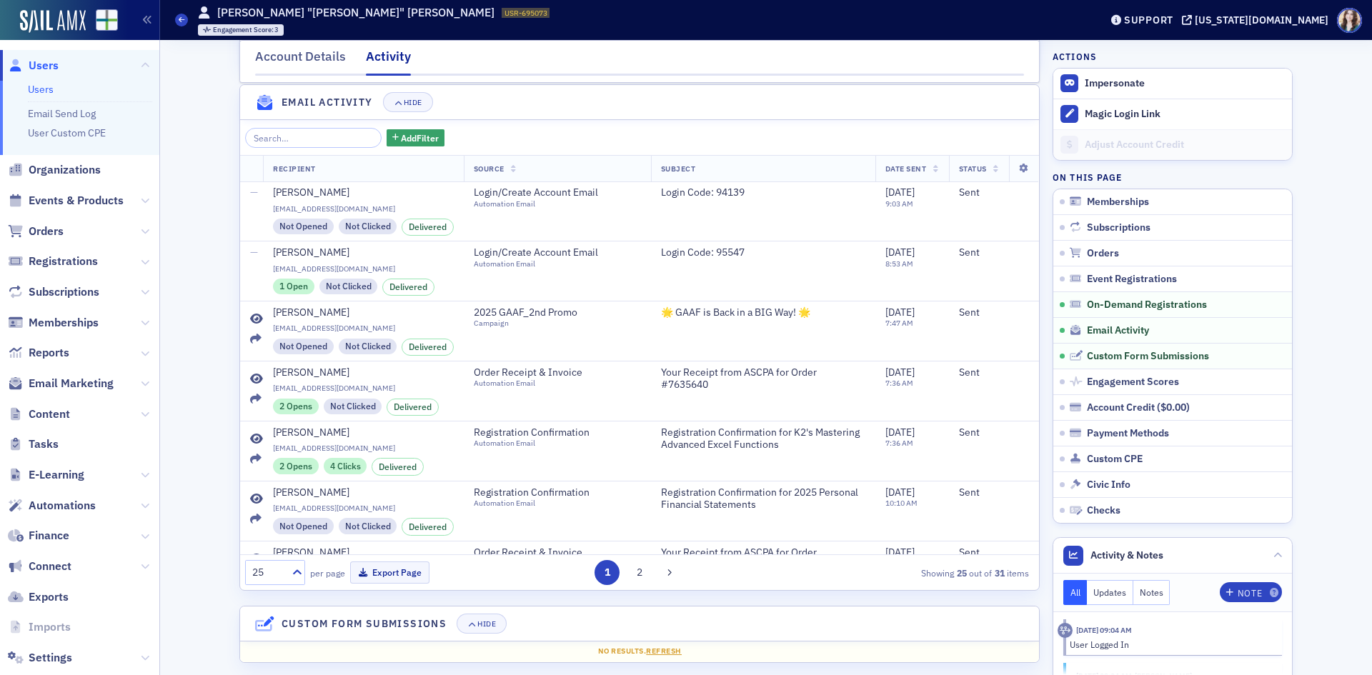
scroll to position [1121, 0]
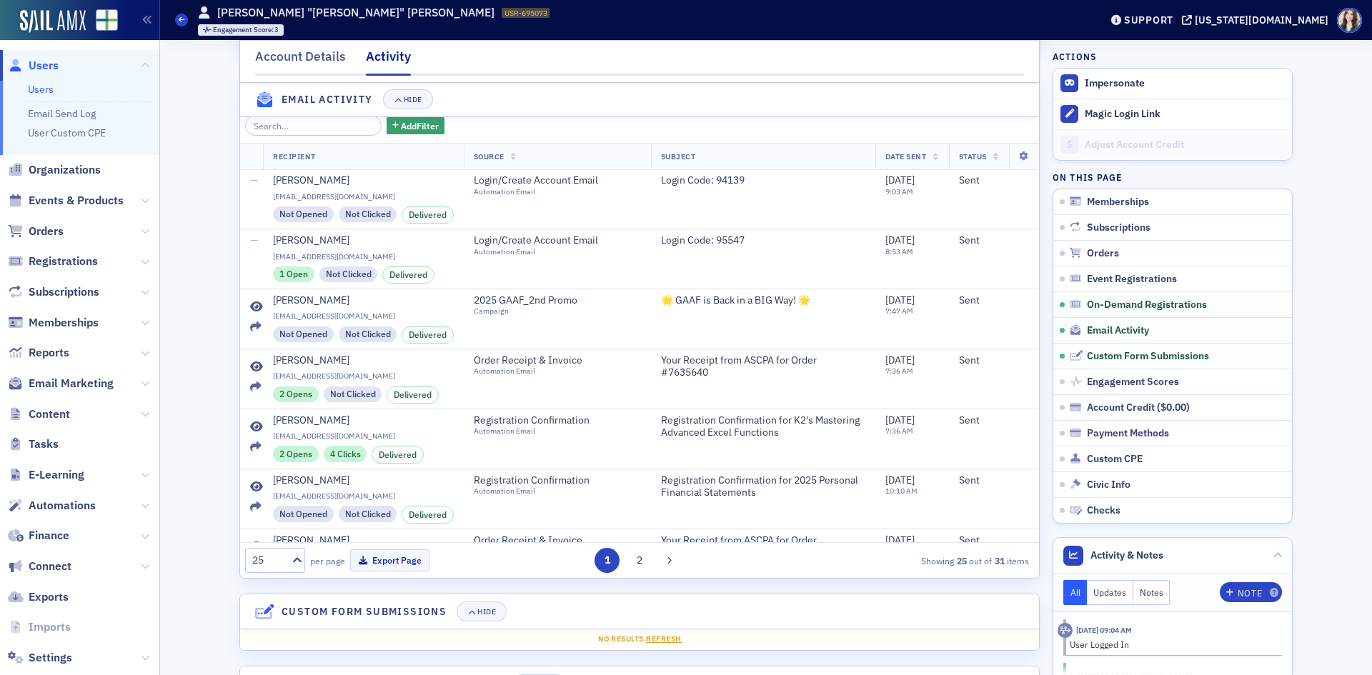
scroll to position [1123, 0]
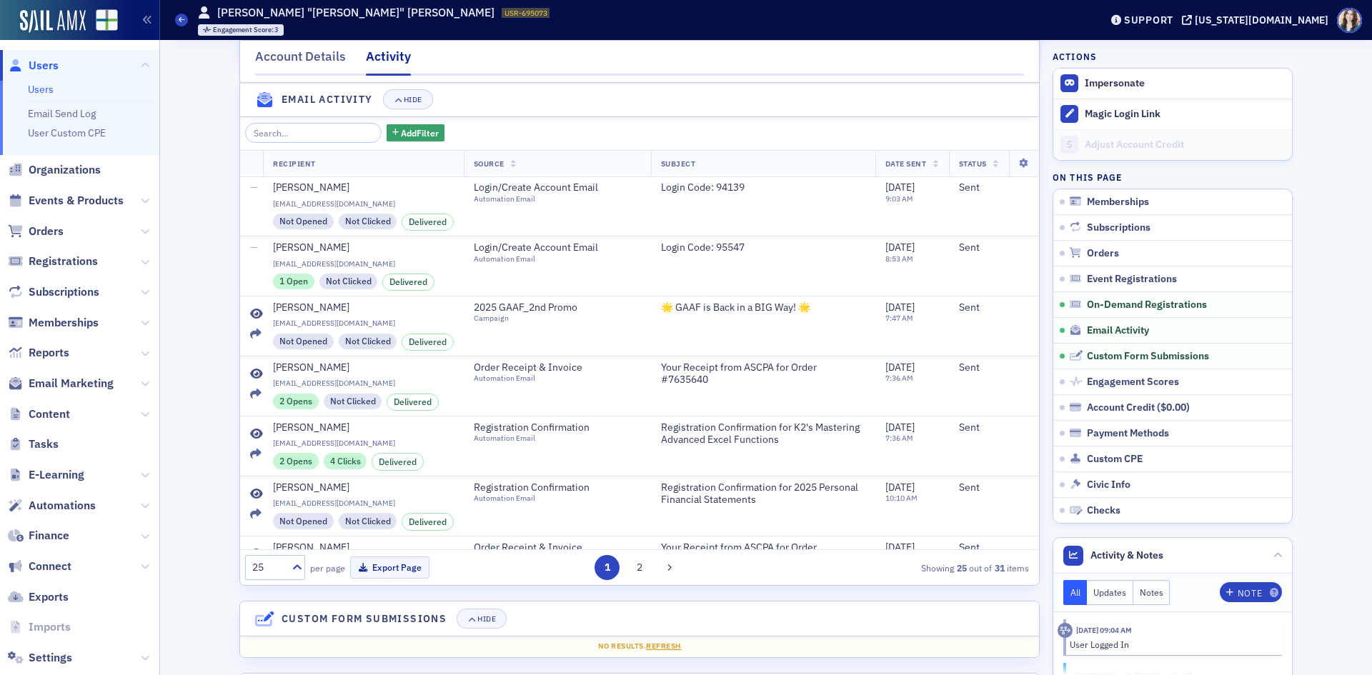
click at [239, 48] on div "Account Details Activity" at bounding box center [639, 61] width 800 height 43
click at [252, 440] on icon at bounding box center [256, 434] width 13 height 11
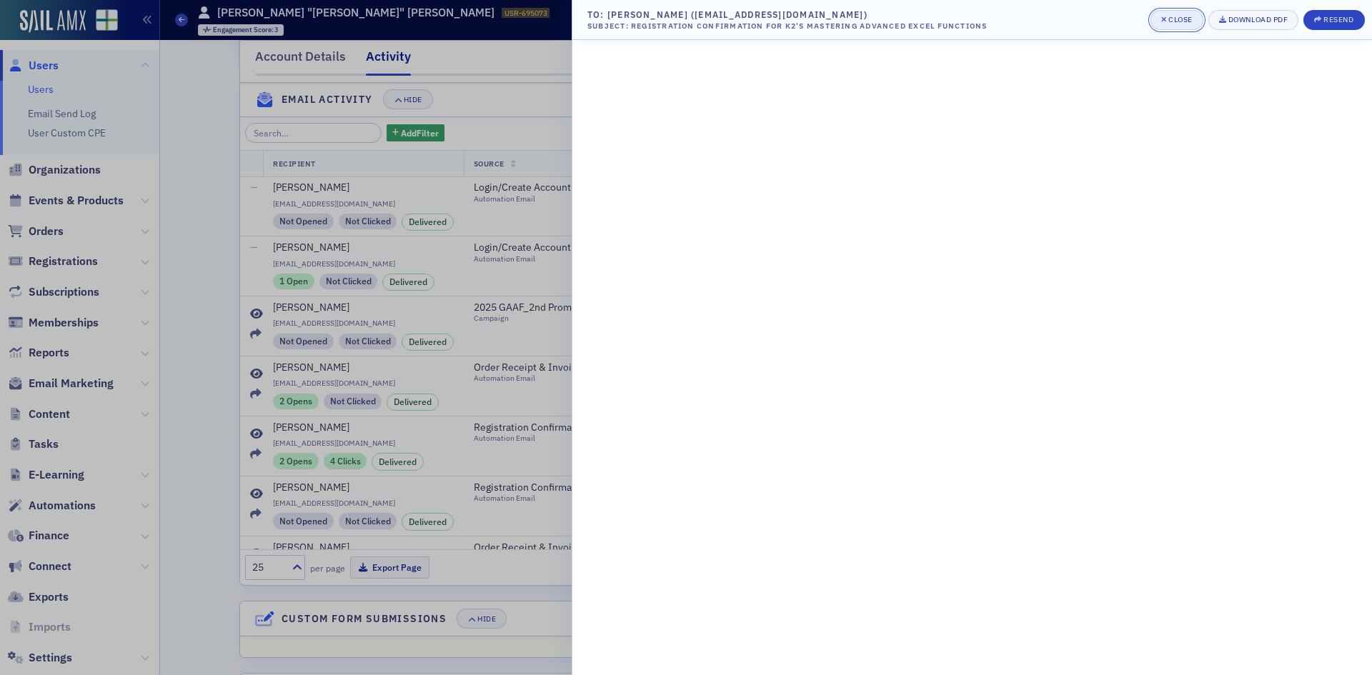
click at [1178, 23] on div "Close" at bounding box center [1180, 20] width 24 height 8
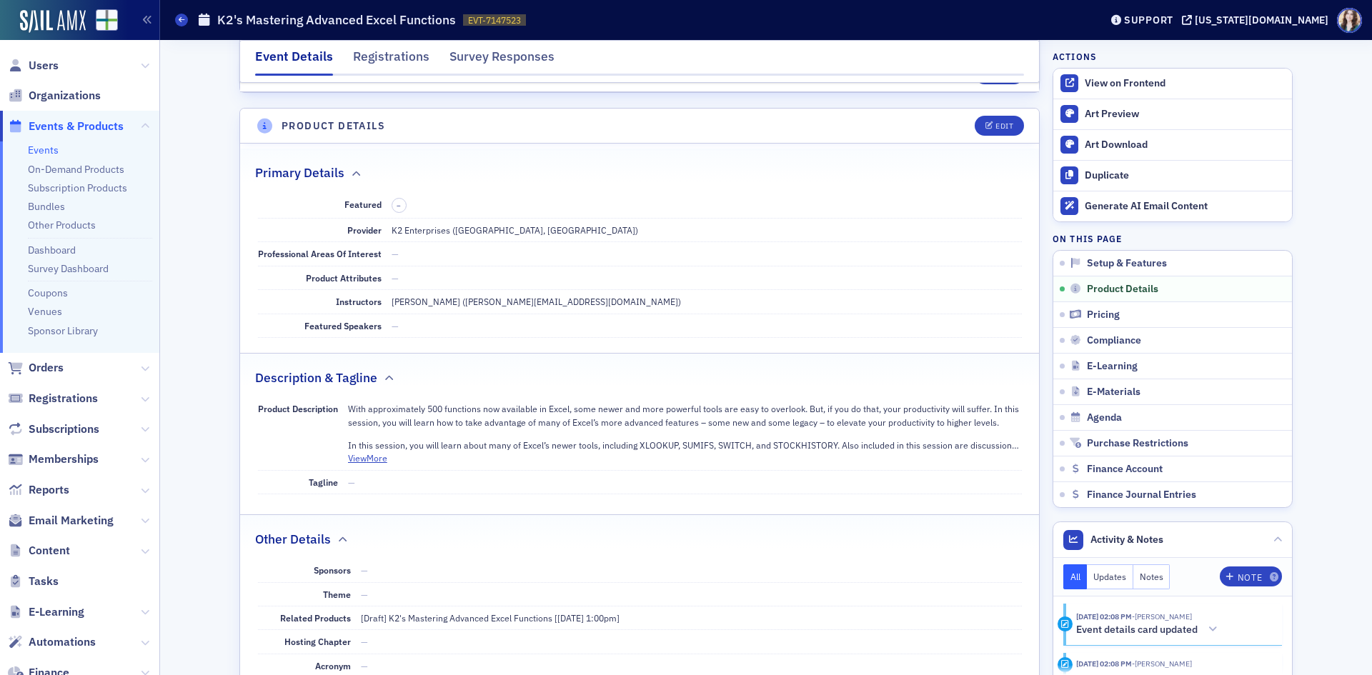
scroll to position [500, 0]
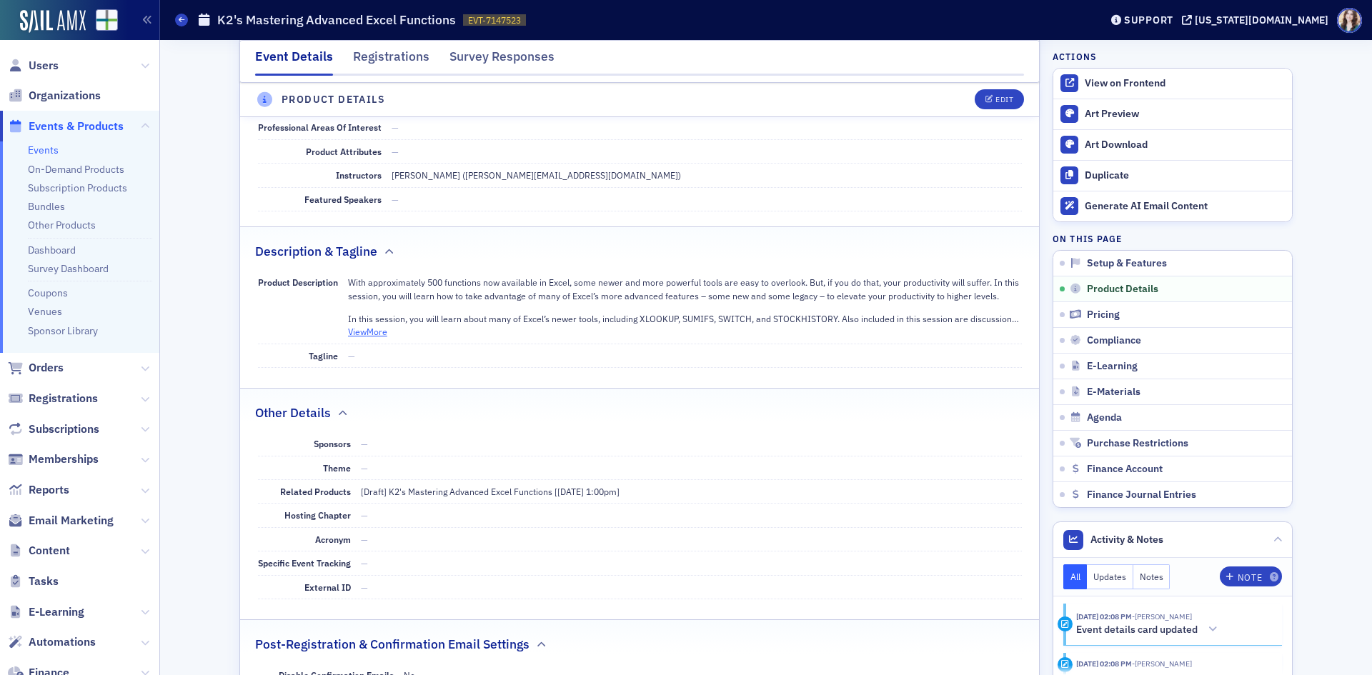
click at [355, 335] on button "View More" at bounding box center [367, 331] width 39 height 13
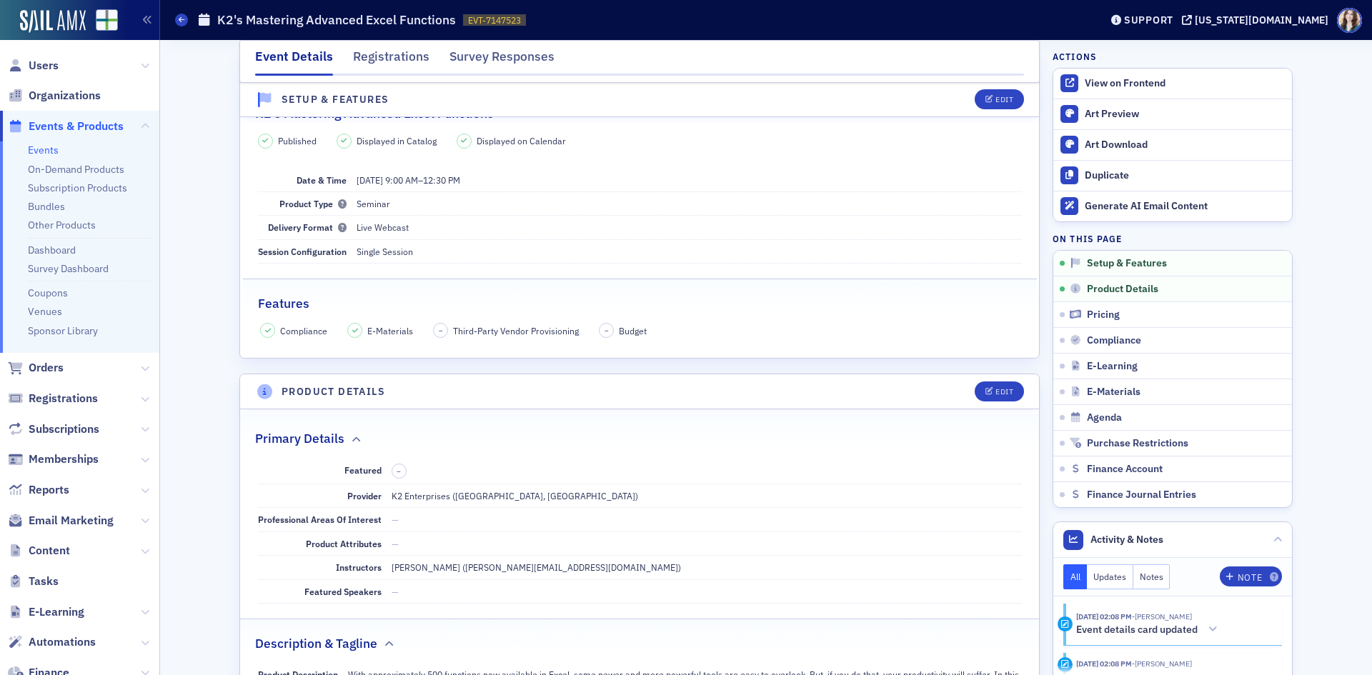
scroll to position [0, 0]
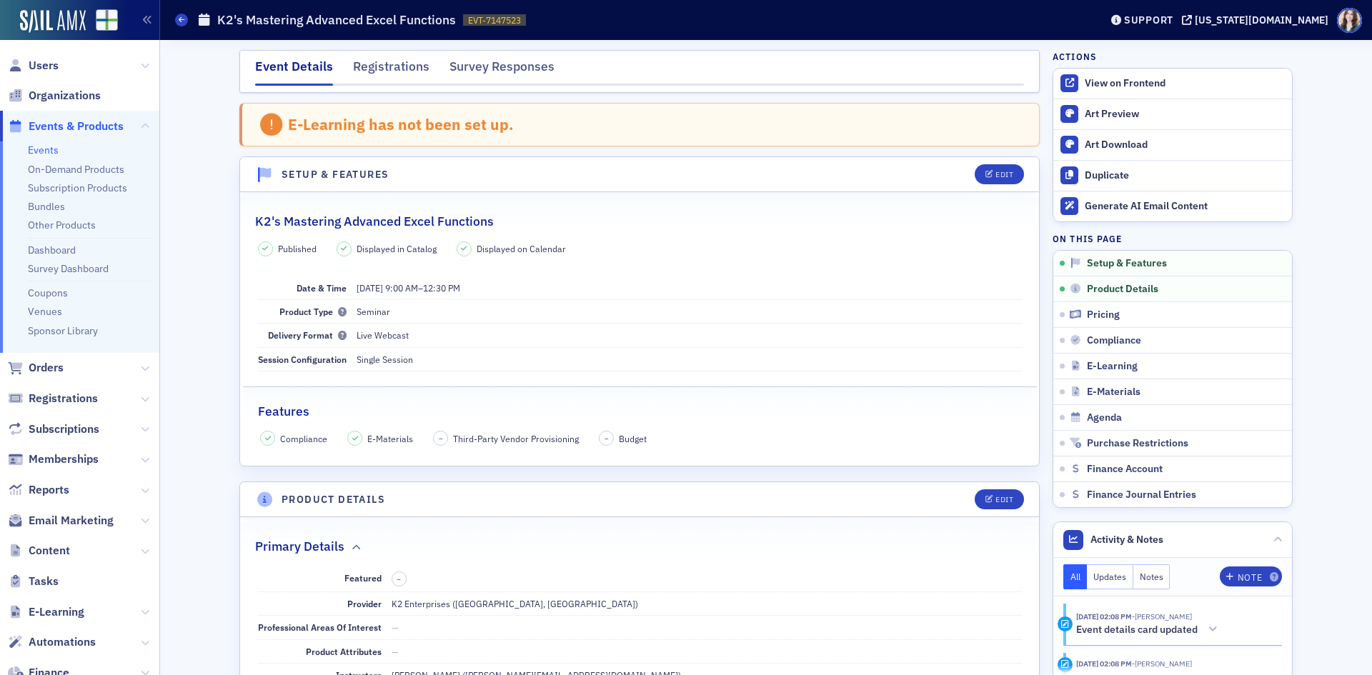
click at [46, 148] on link "Events" at bounding box center [43, 150] width 31 height 13
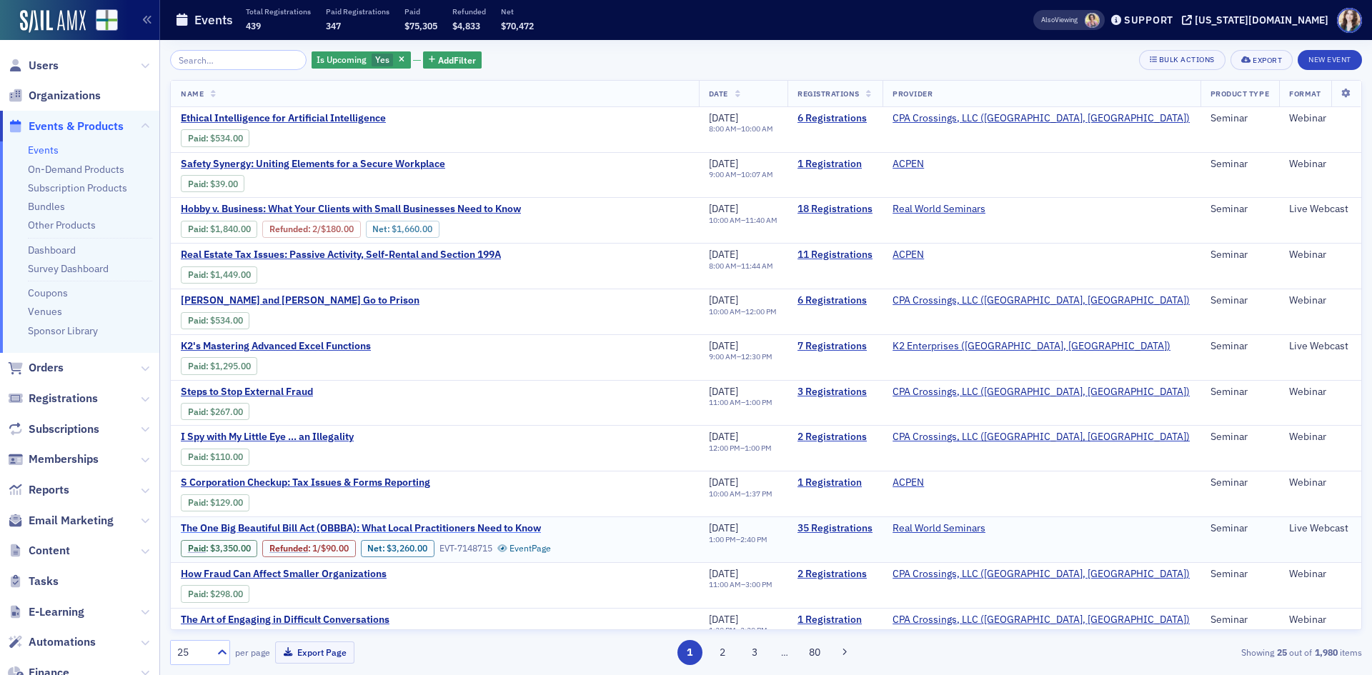
click at [439, 528] on span "The One Big Beautiful Bill Act (OBBBA): What Local Practitioners Need to Know" at bounding box center [361, 528] width 360 height 13
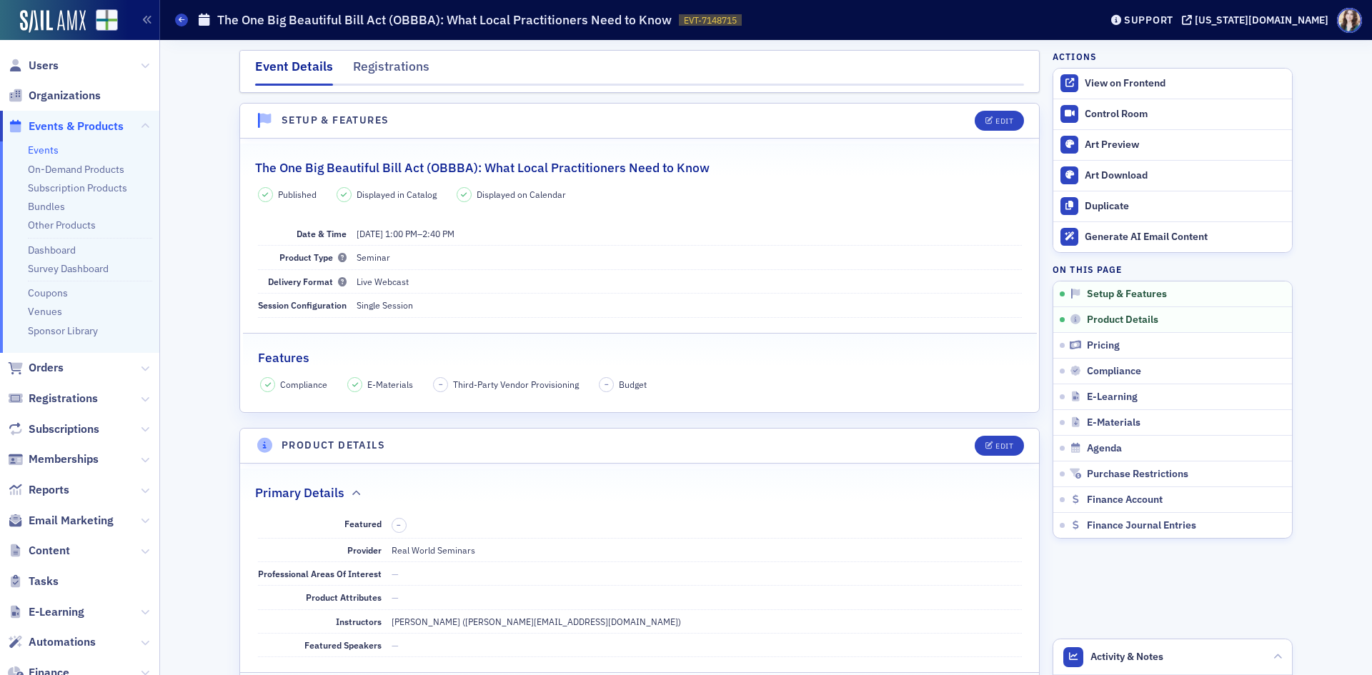
click at [377, 53] on div "Event Details Registrations" at bounding box center [639, 71] width 800 height 43
click at [382, 59] on div "Registrations" at bounding box center [391, 70] width 76 height 26
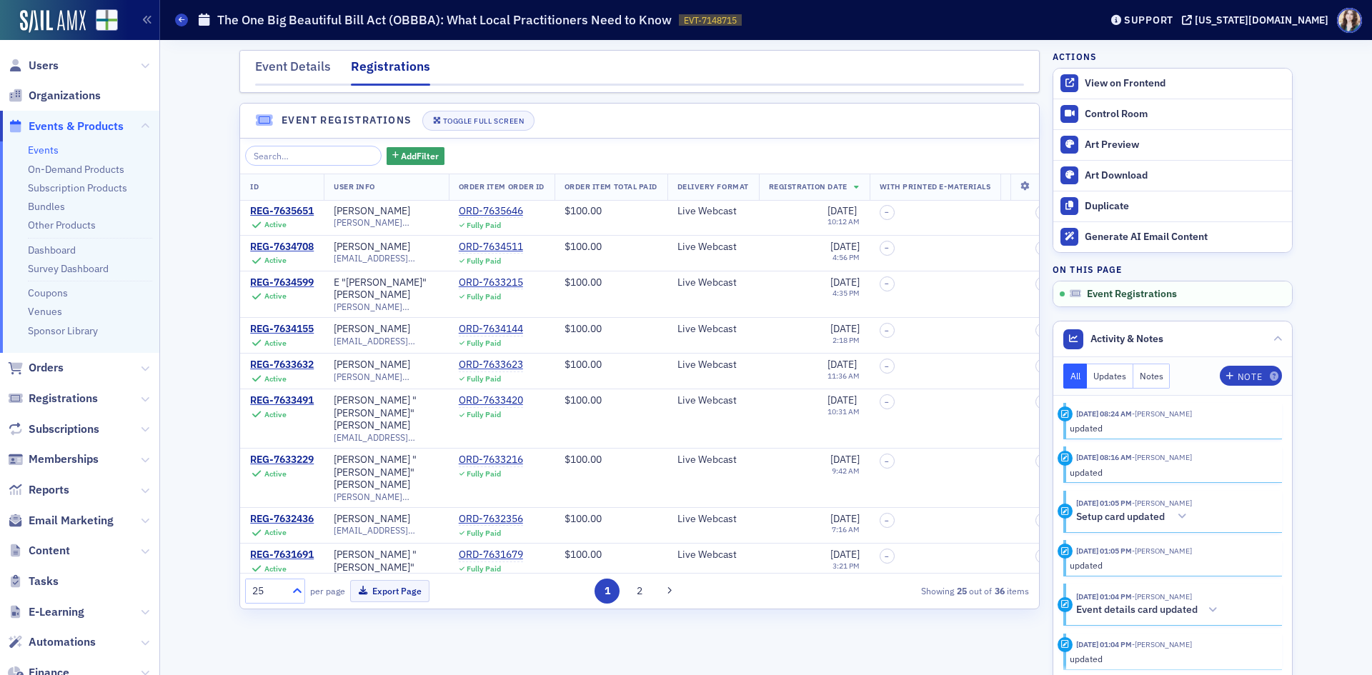
click at [296, 593] on icon at bounding box center [297, 591] width 14 height 14
click at [274, 487] on div "50" at bounding box center [275, 477] width 59 height 26
click at [399, 592] on button "Export Page" at bounding box center [389, 591] width 79 height 22
click at [315, 66] on div "Event Details" at bounding box center [293, 70] width 76 height 26
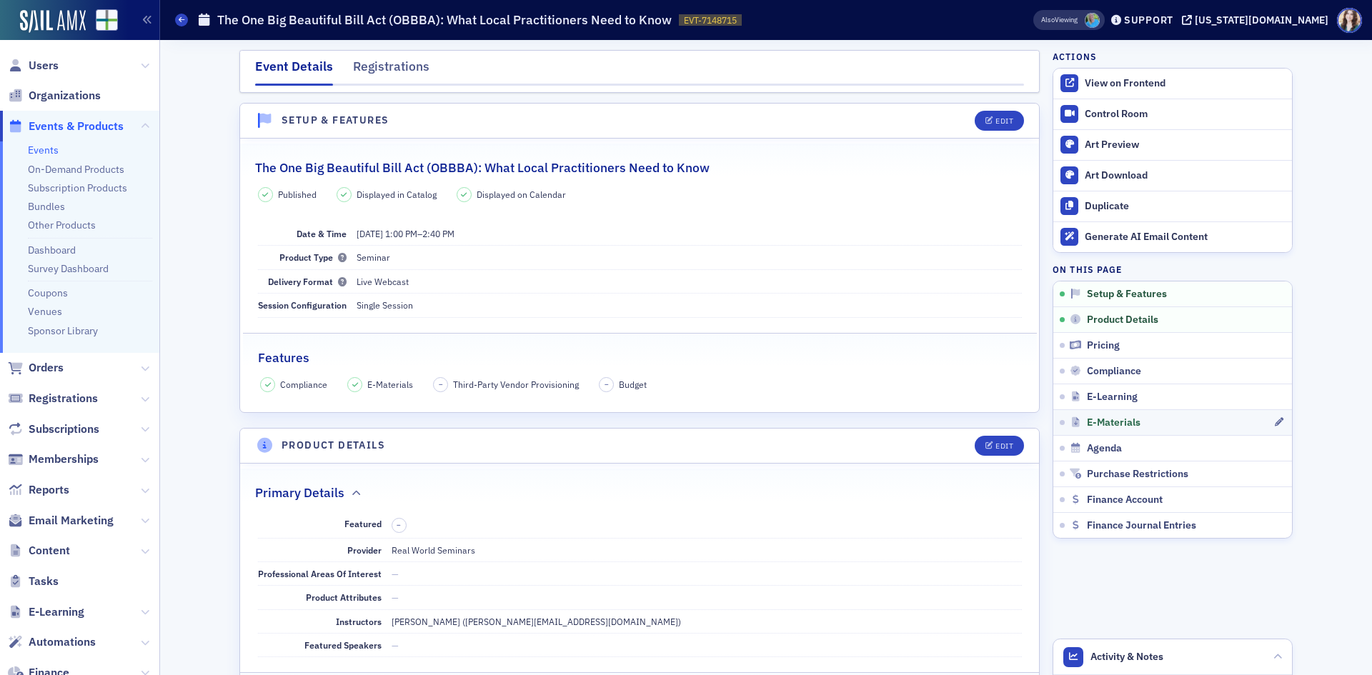
click at [1146, 415] on link "E-Materials" at bounding box center [1172, 422] width 239 height 26
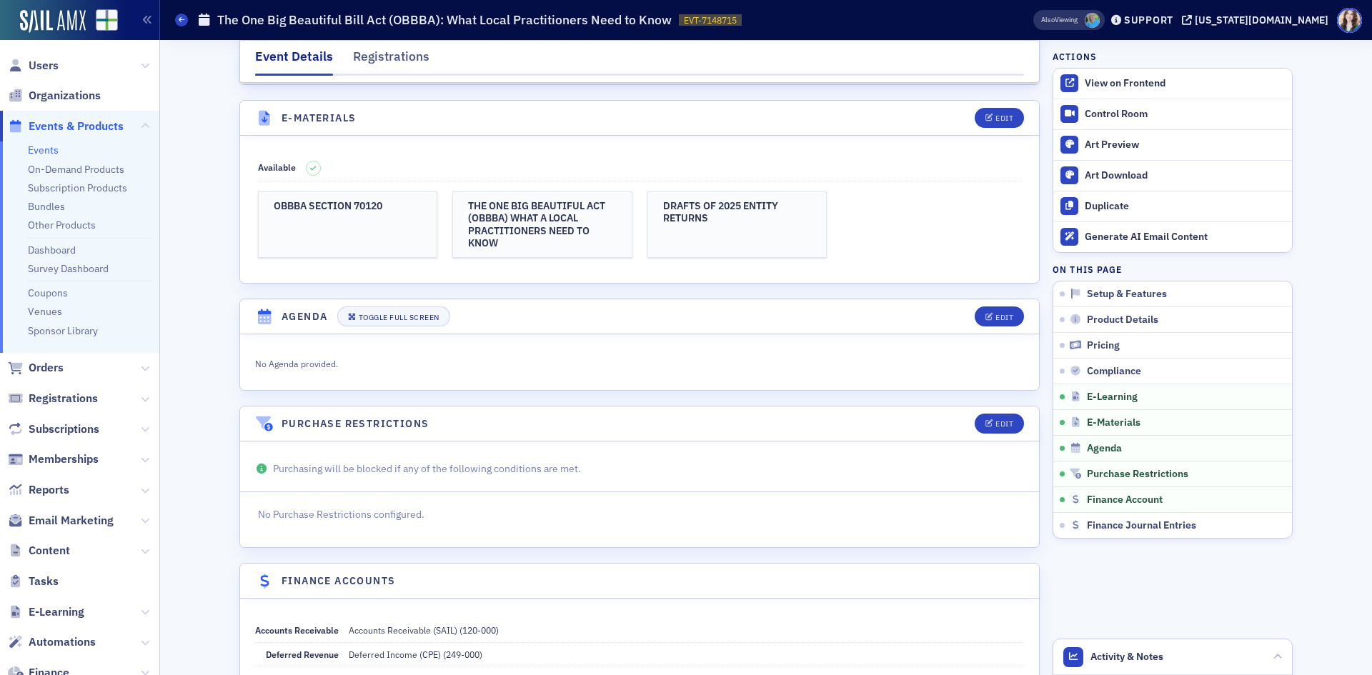
scroll to position [2054, 0]
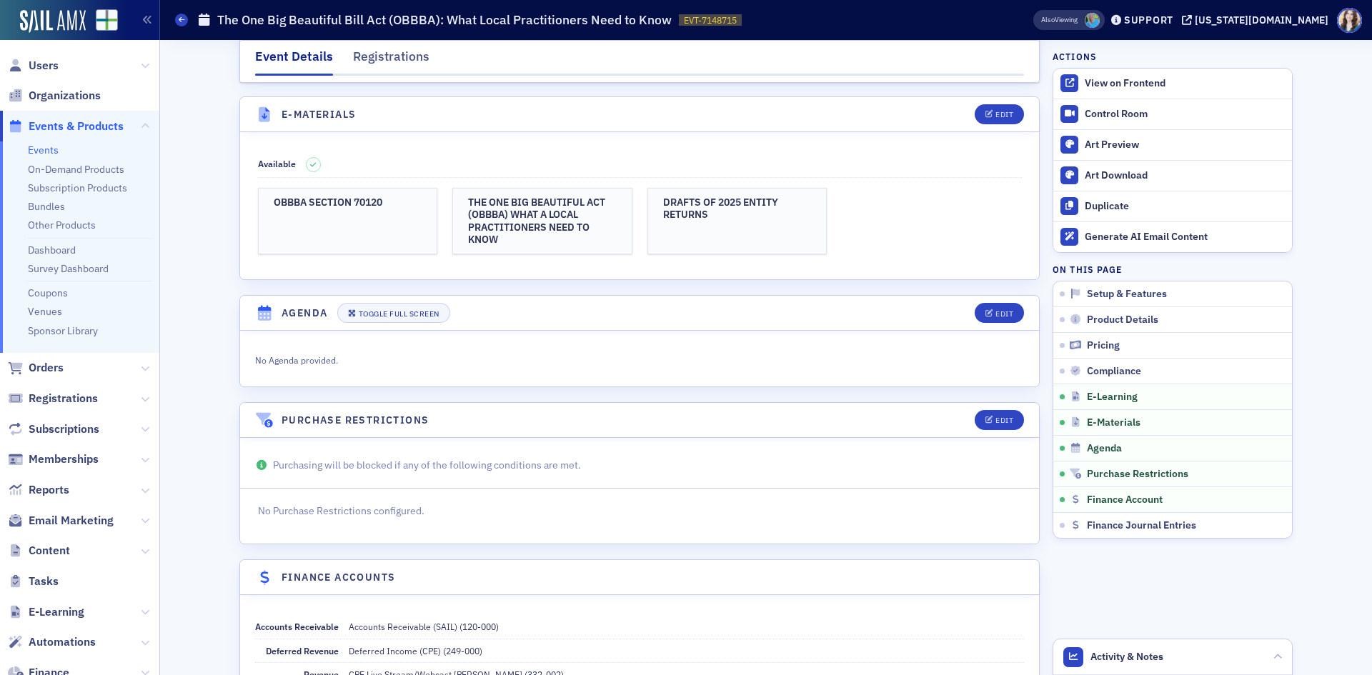
click at [739, 144] on fieldset "Available OBBBA SECTION 70120 THE ONE BIG BEAUTIFUL ACT (OBBBA) WHAT A LOCAL PR…" at bounding box center [639, 198] width 799 height 122
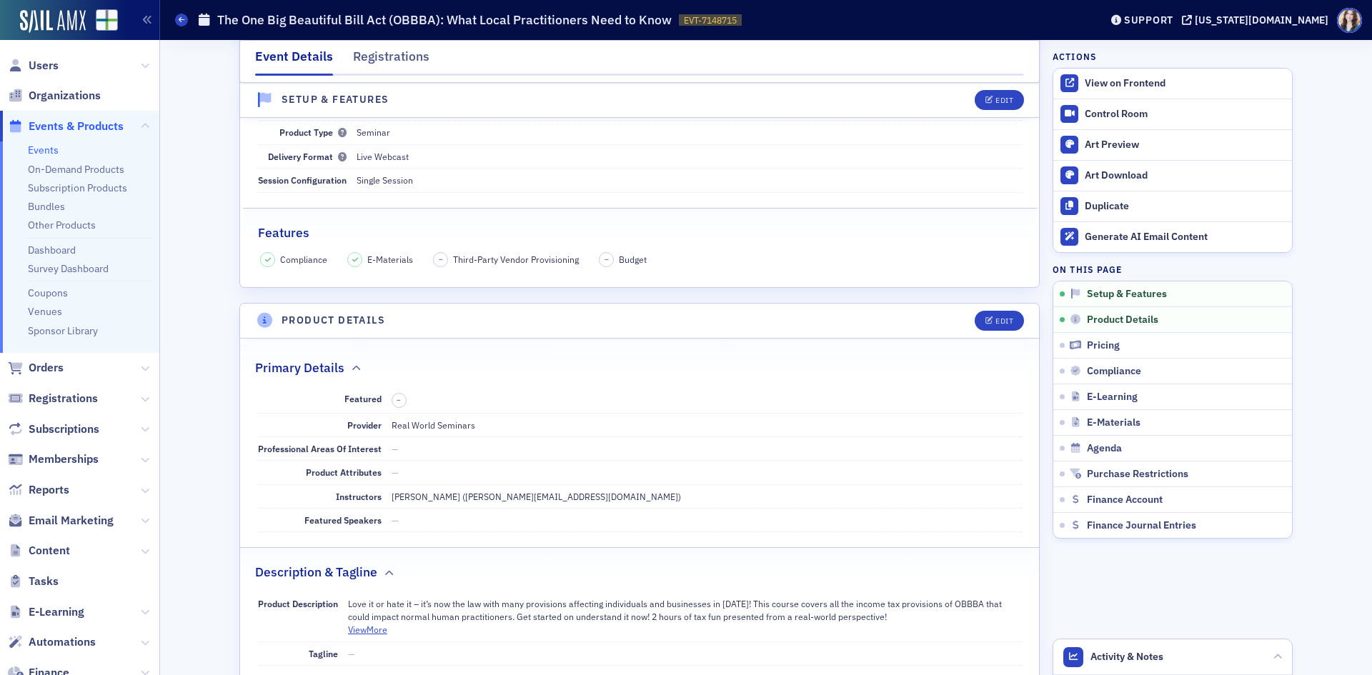
scroll to position [0, 0]
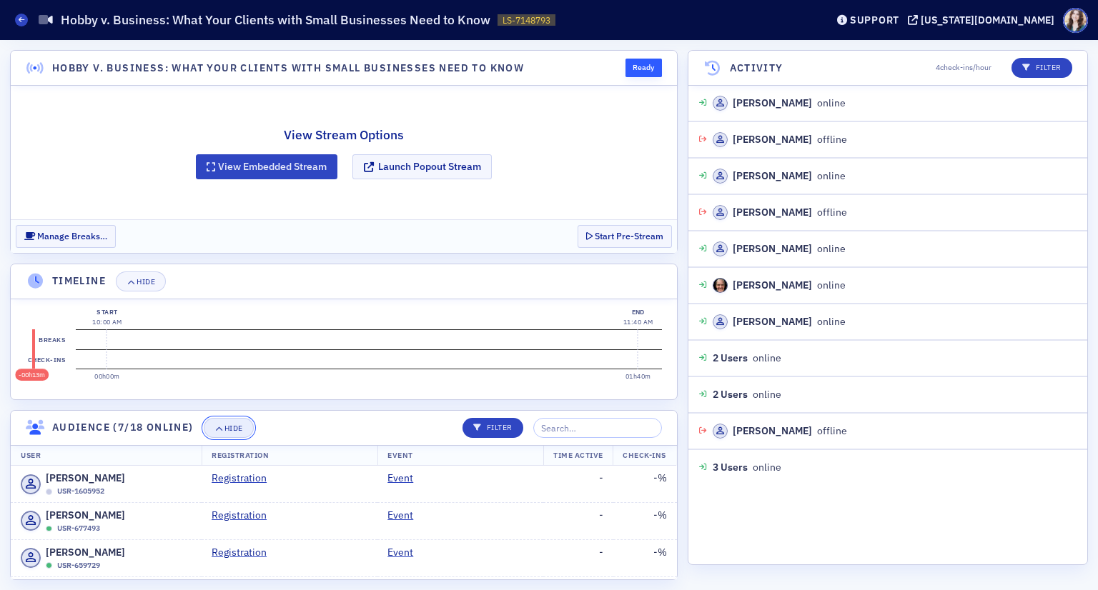
click at [217, 426] on icon "button" at bounding box center [218, 428] width 9 height 8
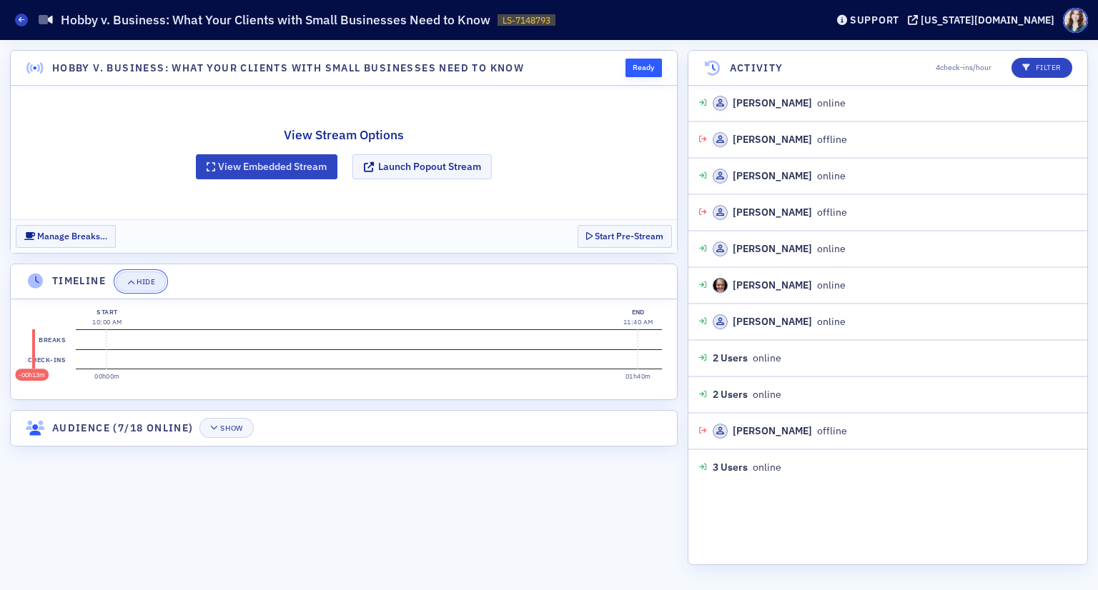
click at [139, 282] on div "Hide" at bounding box center [145, 282] width 19 height 8
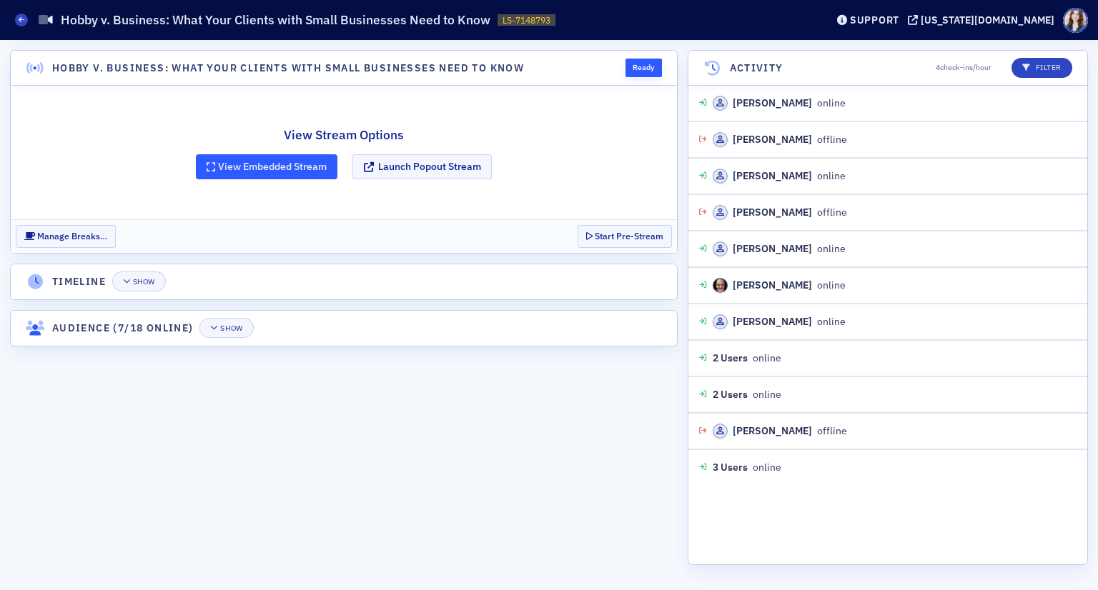
click at [295, 172] on button "View Embedded Stream" at bounding box center [266, 166] width 141 height 25
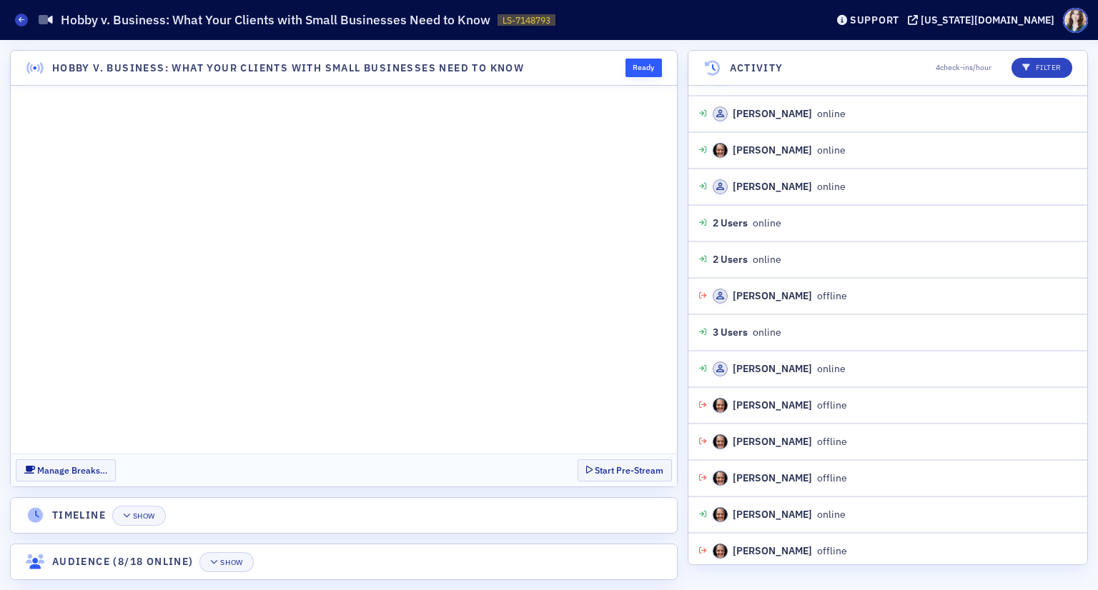
scroll to position [172, 0]
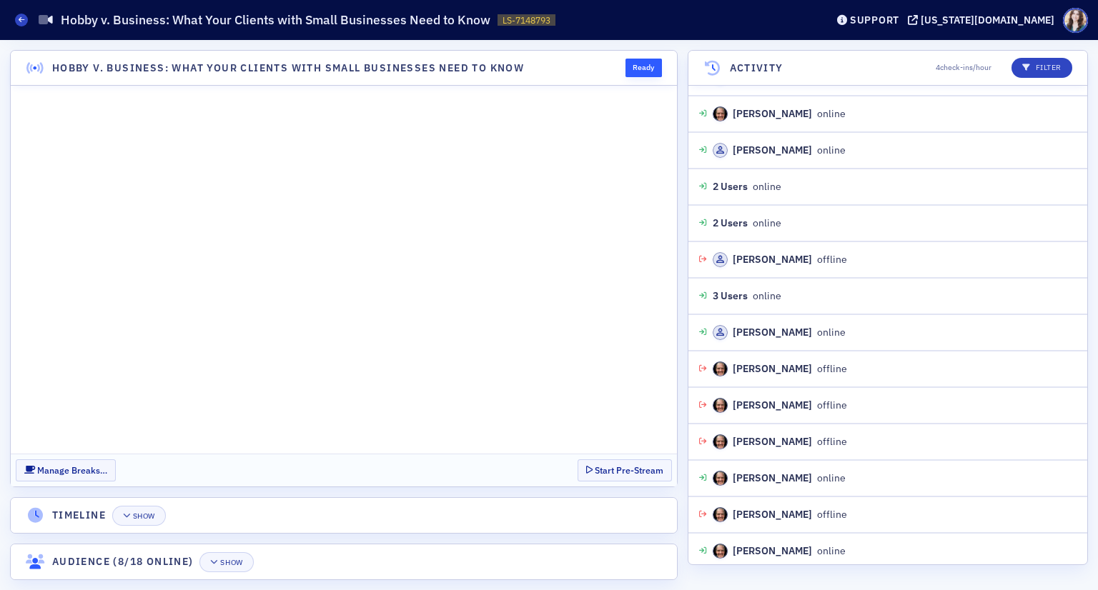
click at [554, 479] on section "Manage Breaks… Start Pre-Stream" at bounding box center [344, 470] width 666 height 33
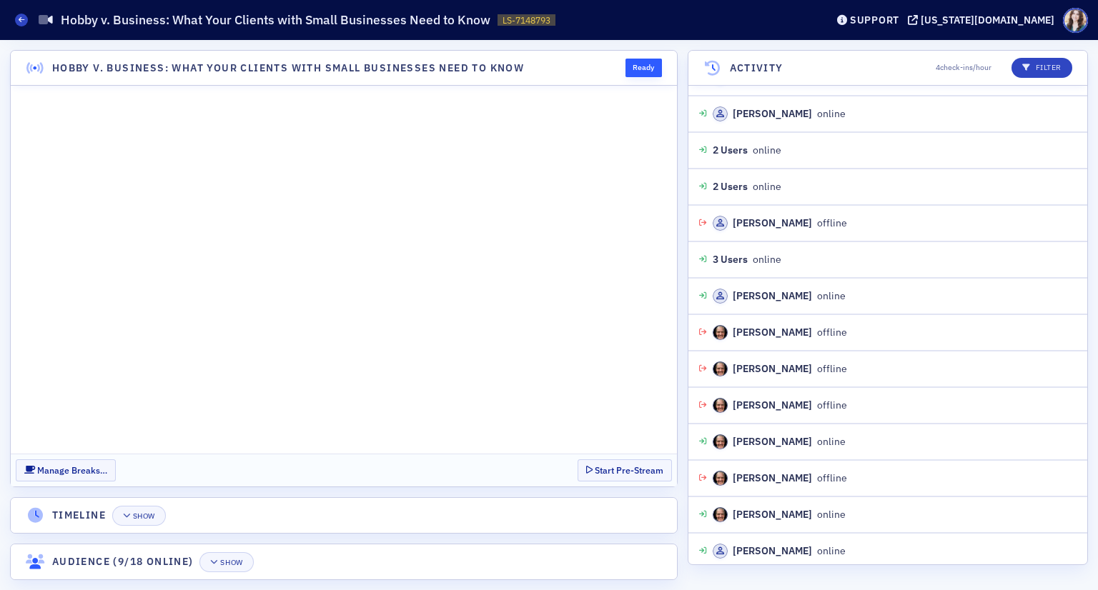
click at [602, 66] on header "Hobby v. Business: What Your Clients with Small Businesses Need to Know Ready" at bounding box center [344, 68] width 666 height 35
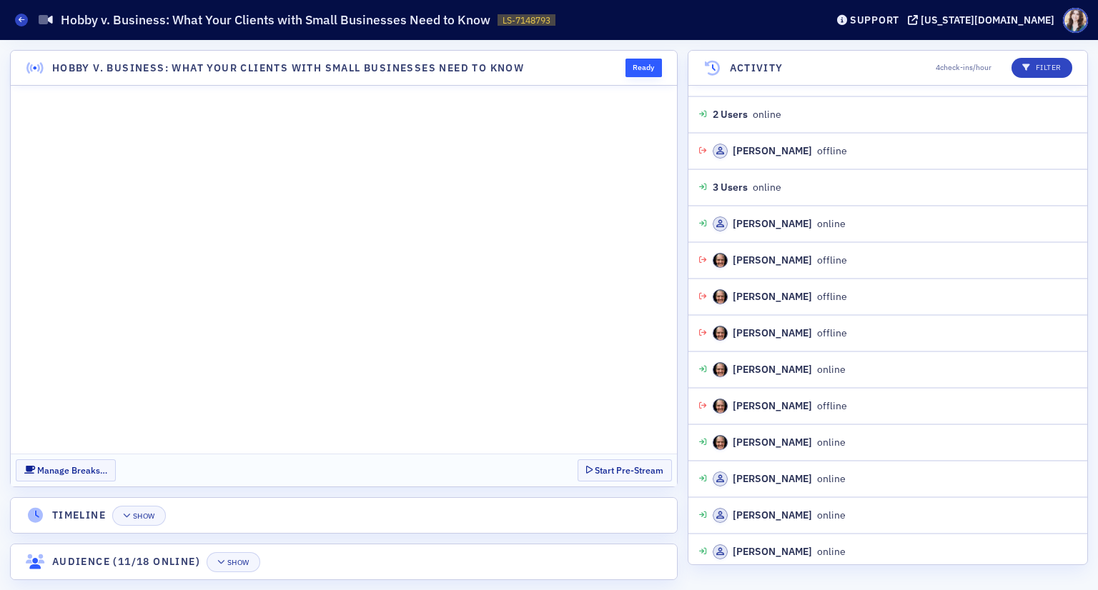
click at [565, 464] on section "Manage Breaks… Start Pre-Stream" at bounding box center [344, 470] width 666 height 33
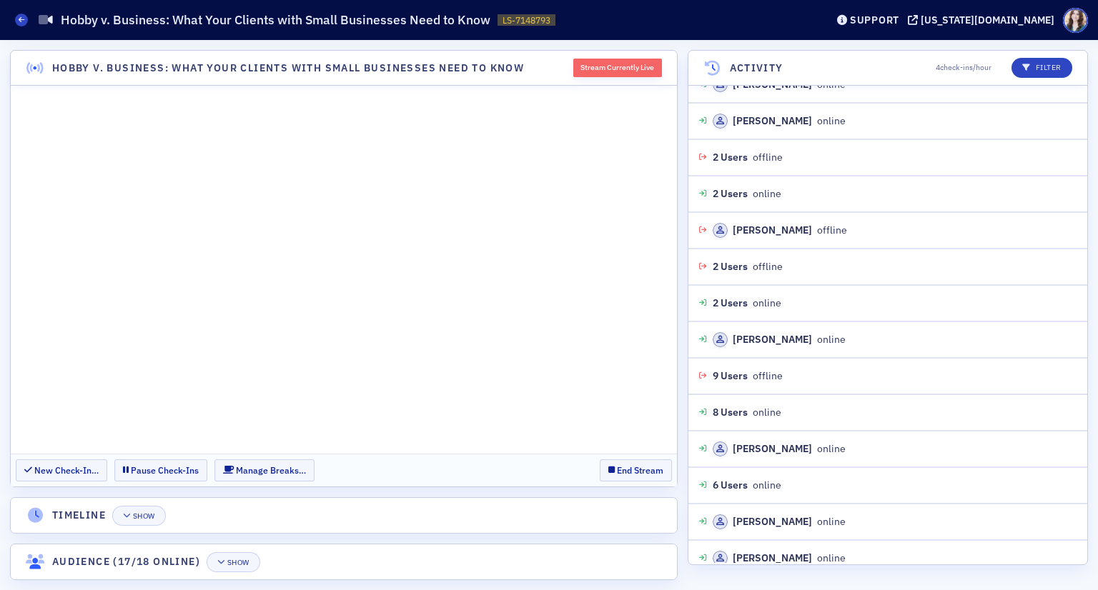
scroll to position [1877, 0]
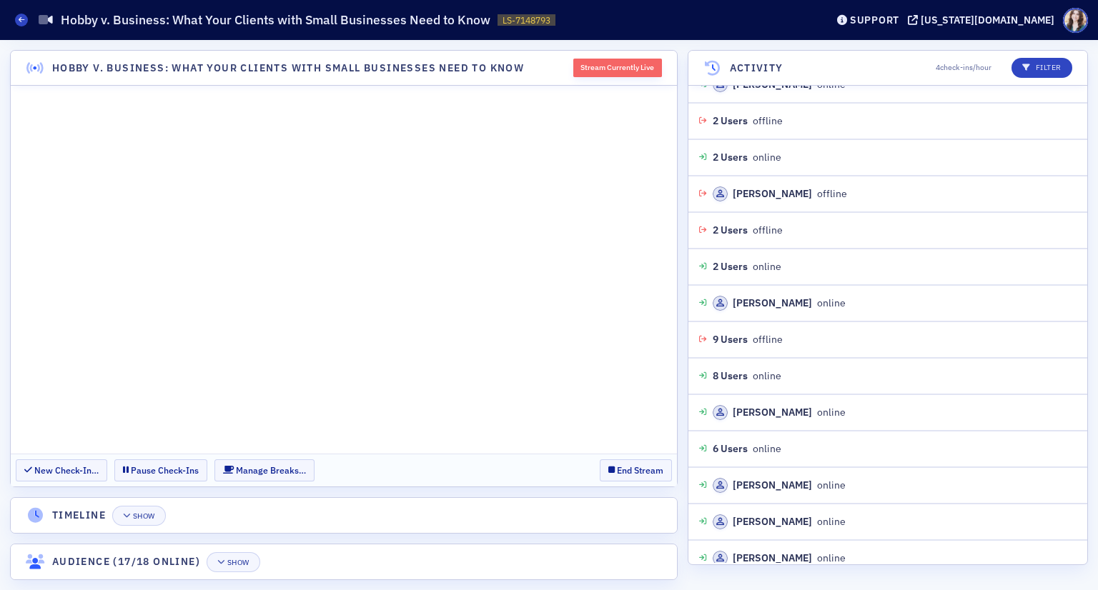
click at [581, 464] on section "New Check-In… Pause Check-Ins Manage Breaks… End Stream" at bounding box center [344, 470] width 666 height 33
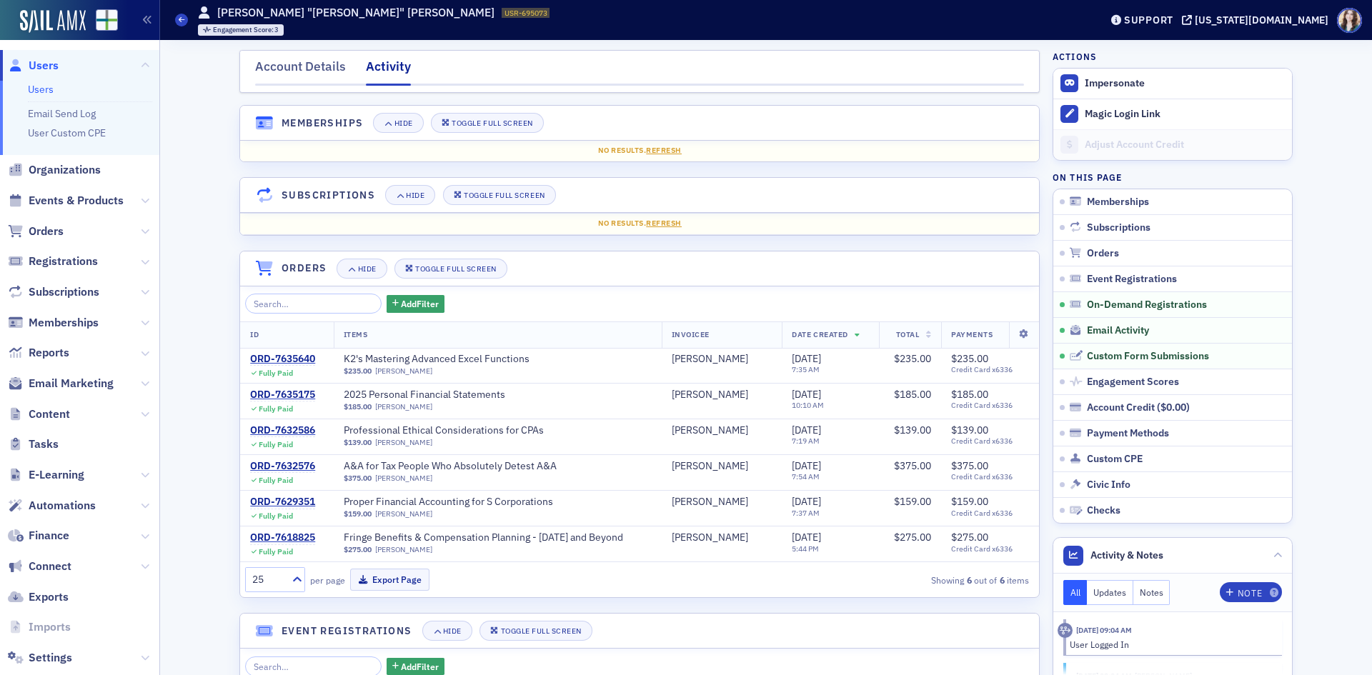
scroll to position [1123, 0]
